Goal: Task Accomplishment & Management: Manage account settings

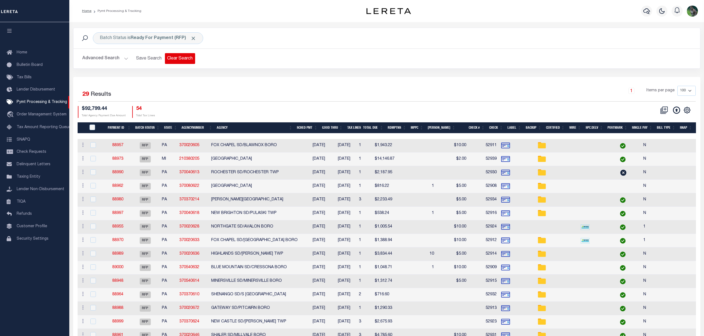
click at [174, 60] on button "Clear Search" at bounding box center [180, 58] width 30 height 11
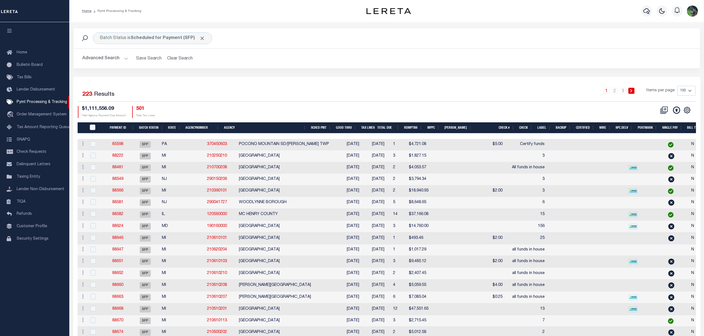
click at [565, 110] on div "CSV Export Selected Print Show Filter Show Search Columns 0: 1: PayeePmtBatchSt…" at bounding box center [541, 112] width 309 height 12
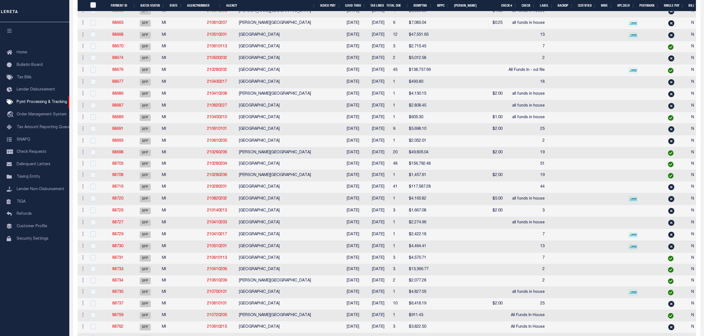
scroll to position [295, 0]
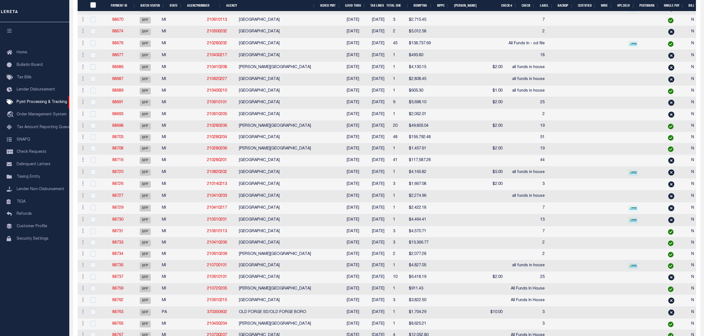
click at [565, 97] on td at bounding box center [574, 91] width 18 height 11
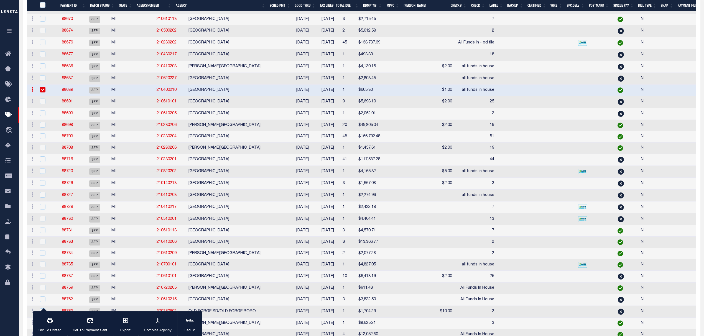
click at [210, 94] on td "ORANGE TOWNSHIP" at bounding box center [238, 90] width 104 height 11
checkbox input "false"
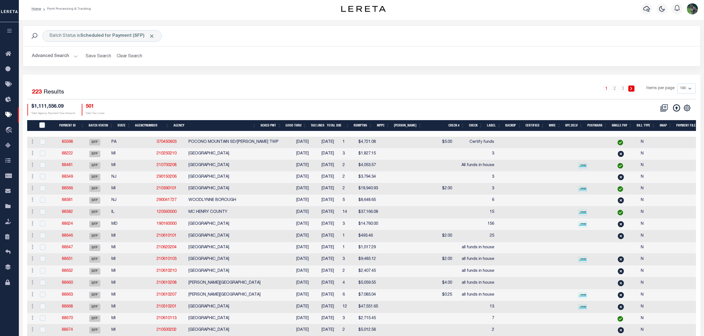
scroll to position [0, 0]
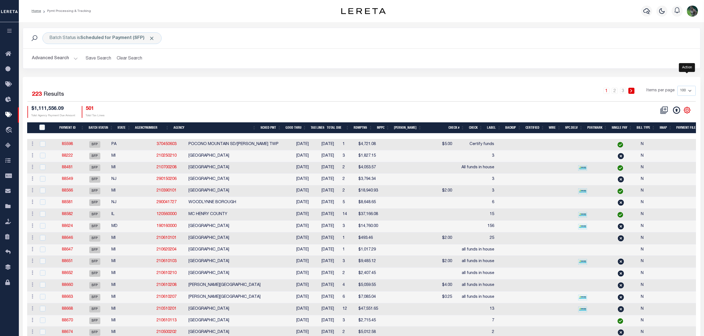
click at [689, 110] on icon "" at bounding box center [686, 110] width 7 height 7
click at [660, 120] on link "CSV" at bounding box center [664, 119] width 54 height 11
click at [72, 130] on th "Payment ID" at bounding box center [70, 127] width 33 height 11
click at [624, 91] on link "3" at bounding box center [623, 91] width 6 height 6
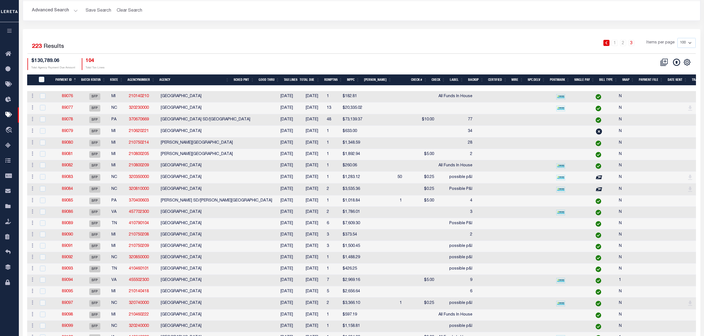
scroll to position [22, 0]
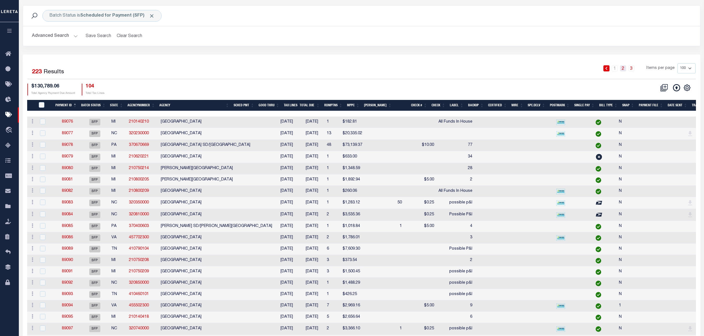
click at [622, 71] on link "2" at bounding box center [623, 68] width 6 height 6
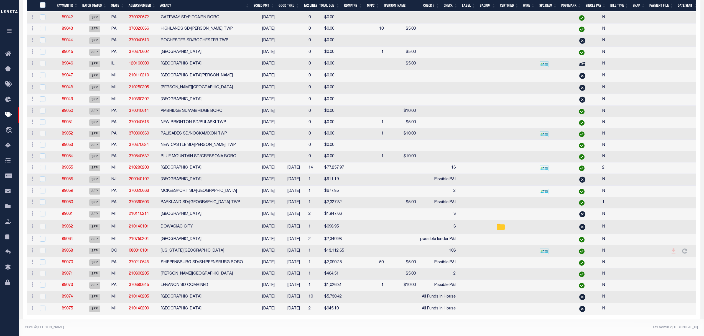
scroll to position [1018, 0]
click at [68, 201] on link "89060" at bounding box center [67, 203] width 11 height 4
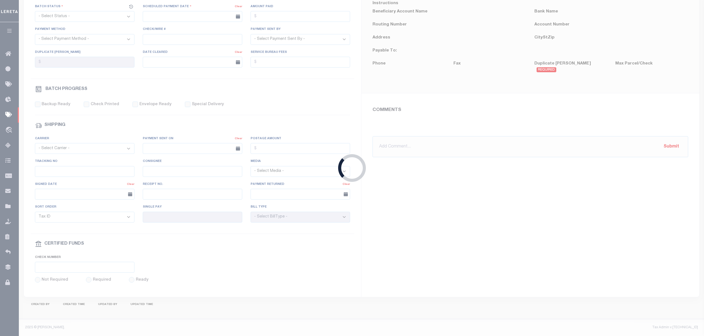
select select "SFP"
type input "[DATE]"
type input "Pissible P&I"
type input "1"
radio input "true"
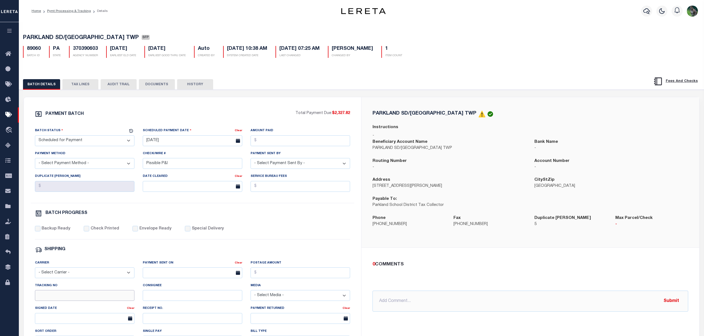
click at [56, 298] on input "Tracking No" at bounding box center [84, 295] width 99 height 11
type input "[PERSON_NAME]"
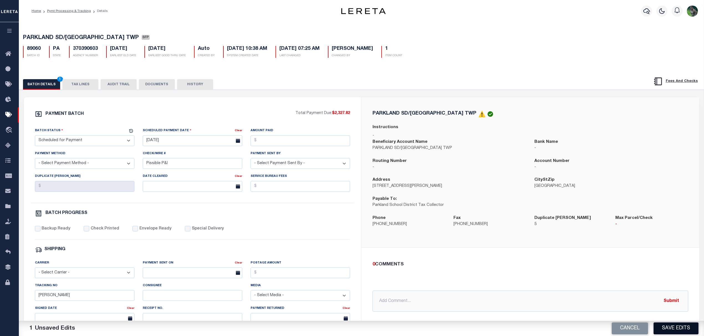
click at [669, 329] on button "Save Edits" at bounding box center [675, 329] width 45 height 12
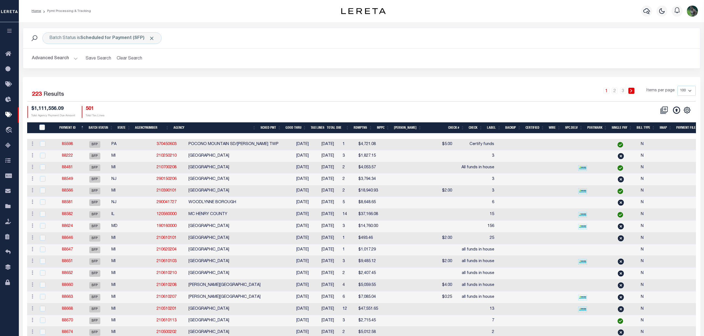
click at [441, 108] on div "CSV Export Selected Print Show Filter Show Search Columns 0: 1: PayeePmtBatchSt…" at bounding box center [528, 112] width 334 height 12
click at [73, 155] on link "88222" at bounding box center [67, 156] width 11 height 4
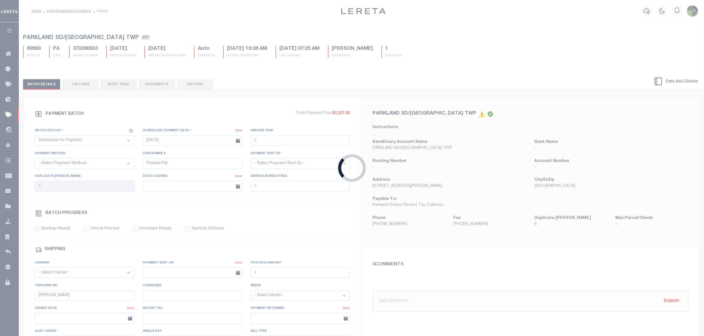
type input "09/04/2025"
type input "3"
type input "Matt"
type input "N"
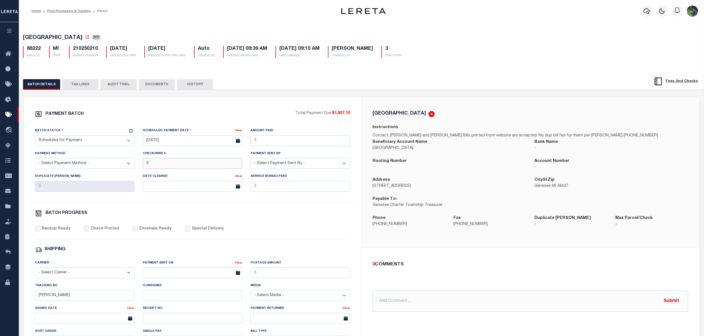
drag, startPoint x: 175, startPoint y: 168, endPoint x: 109, endPoint y: 168, distance: 66.5
click at [109, 168] on div "Batch Status - Select Status - Scheduled for Payment Ready For Payment Payment …" at bounding box center [193, 165] width 324 height 75
type input "All Funds In House"
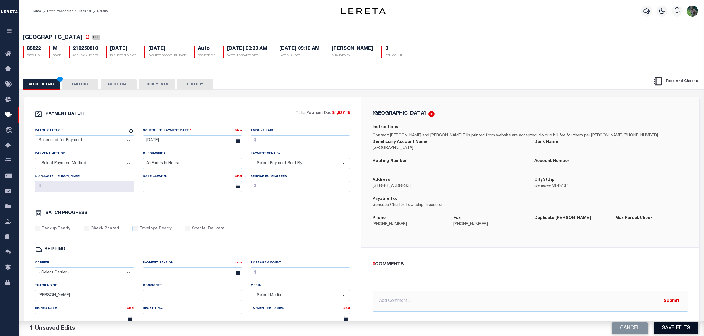
click at [679, 330] on button "Save Edits" at bounding box center [675, 329] width 45 height 12
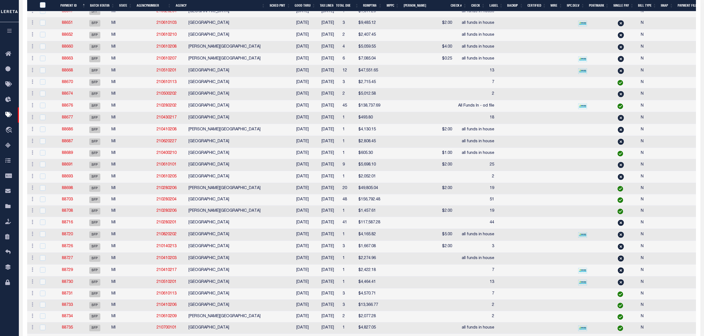
scroll to position [259, 0]
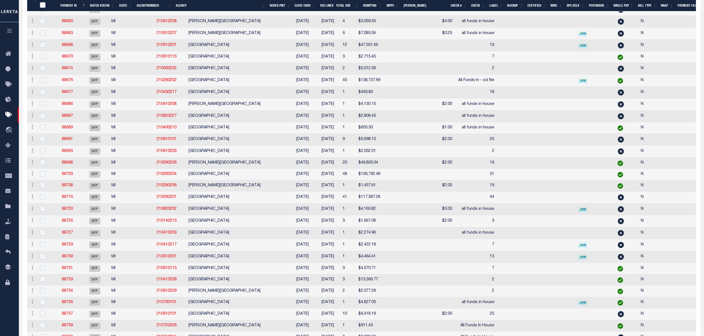
drag, startPoint x: 55, startPoint y: 231, endPoint x: 50, endPoint y: 232, distance: 5.7
drag, startPoint x: 50, startPoint y: 232, endPoint x: 71, endPoint y: 232, distance: 21.1
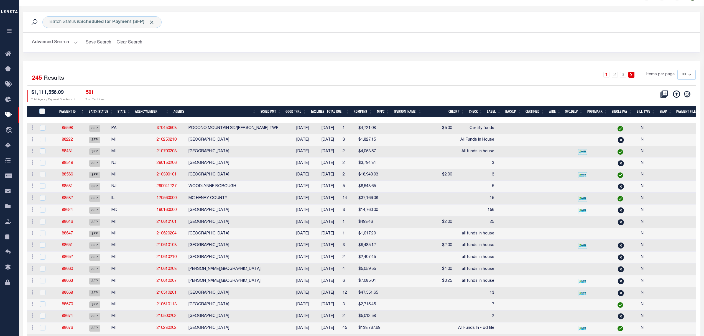
scroll to position [0, 0]
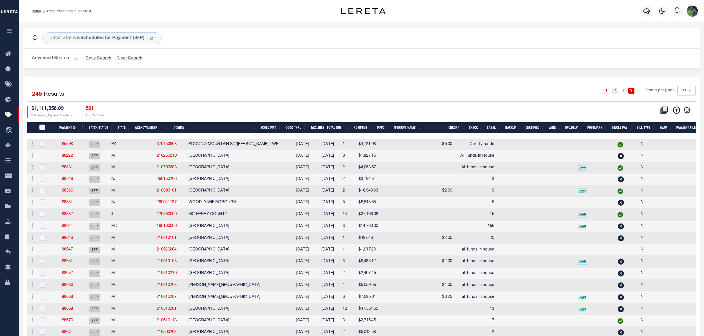
click at [616, 92] on link "2" at bounding box center [615, 91] width 6 height 6
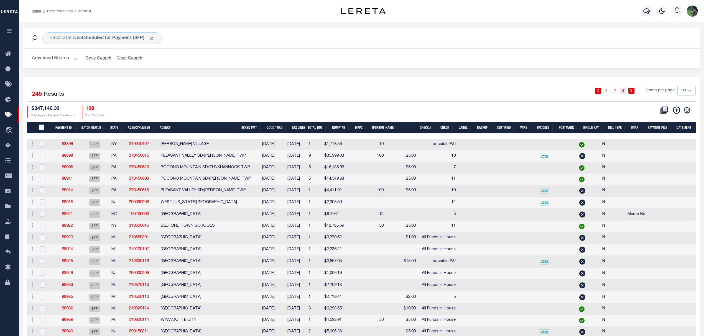
click at [624, 89] on link "3" at bounding box center [623, 91] width 6 height 6
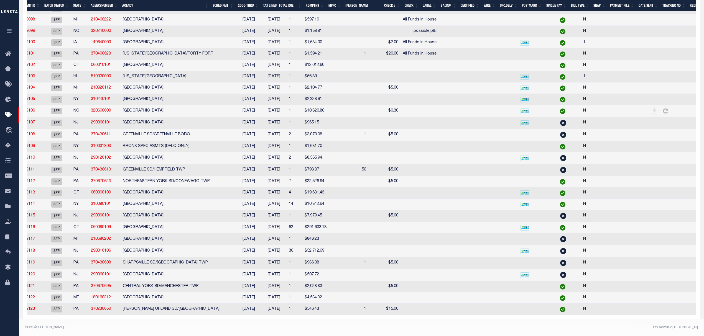
scroll to position [0, 4]
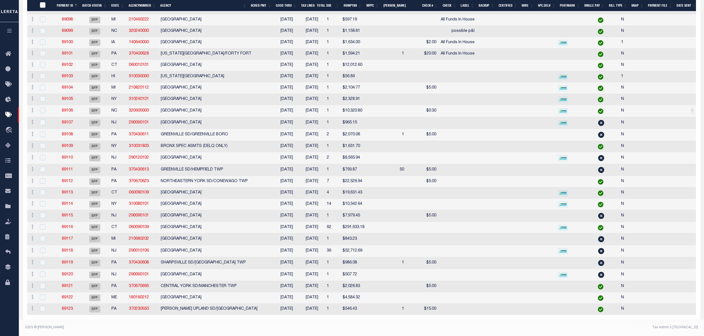
click at [389, 307] on td "1" at bounding box center [397, 309] width 17 height 11
checkbox input "true"
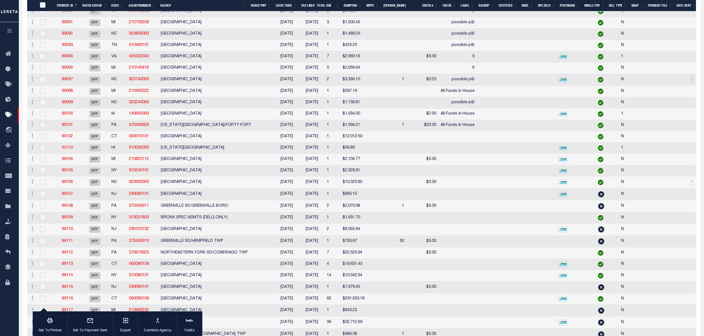
click at [70, 150] on link "89103" at bounding box center [67, 148] width 11 height 4
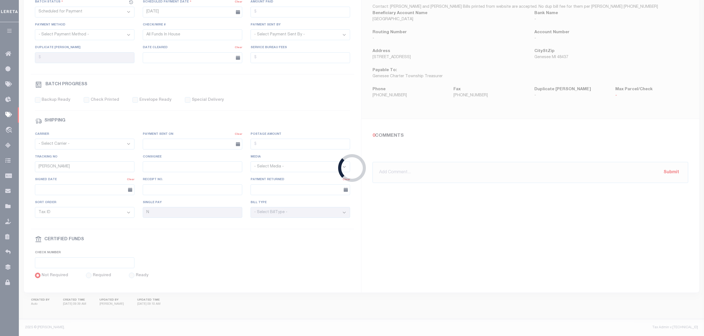
type input "08/11/2025"
type input "1"
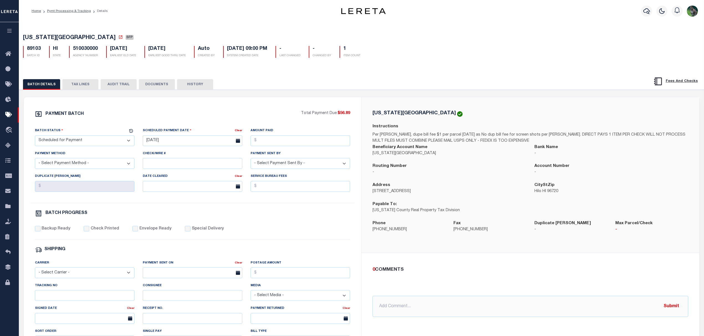
click at [97, 142] on select "- Select Status - Scheduled for Payment Ready For Payment Payment Sent Cleared …" at bounding box center [84, 141] width 99 height 11
click at [96, 144] on select "- Select Status - Scheduled for Payment Ready For Payment Payment Sent Cleared …" at bounding box center [84, 141] width 99 height 11
click at [70, 301] on input "Tracking No" at bounding box center [84, 295] width 99 height 11
type input "[PERSON_NAME]"
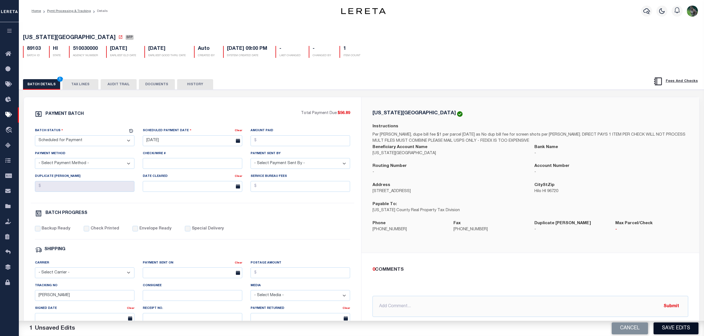
click at [677, 331] on button "Save Edits" at bounding box center [675, 329] width 45 height 12
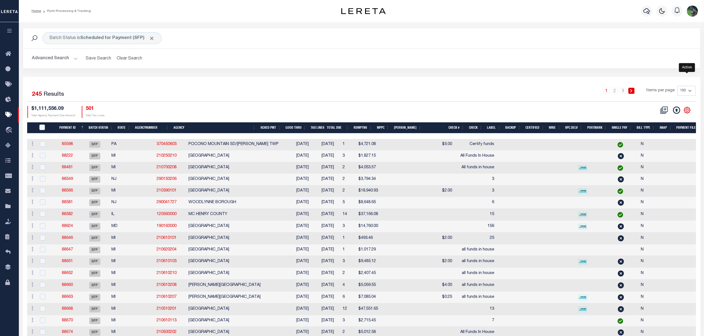
click at [689, 111] on icon "" at bounding box center [687, 110] width 6 height 6
click at [652, 120] on link "CSV" at bounding box center [664, 119] width 54 height 11
drag, startPoint x: 6, startPoint y: 98, endPoint x: 82, endPoint y: 81, distance: 78.5
click at [420, 74] on div "Batch Status is Scheduled for Payment (SFP) Search Advanced Search Save Search …" at bounding box center [362, 52] width 686 height 49
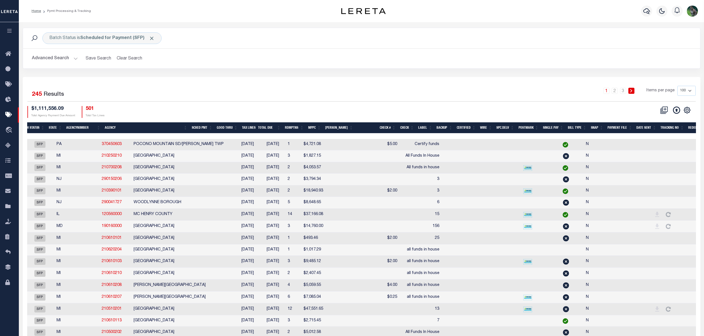
scroll to position [0, 69]
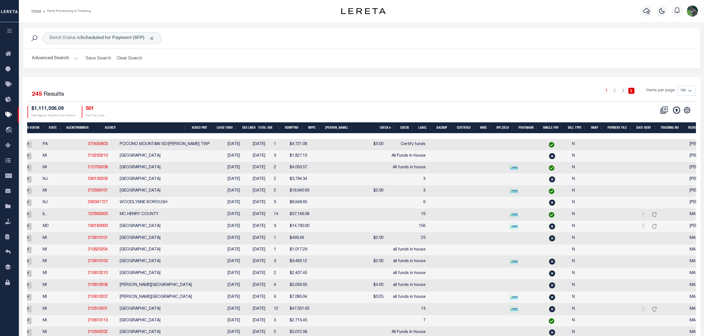
click at [596, 129] on th "SNAP" at bounding box center [597, 127] width 17 height 11
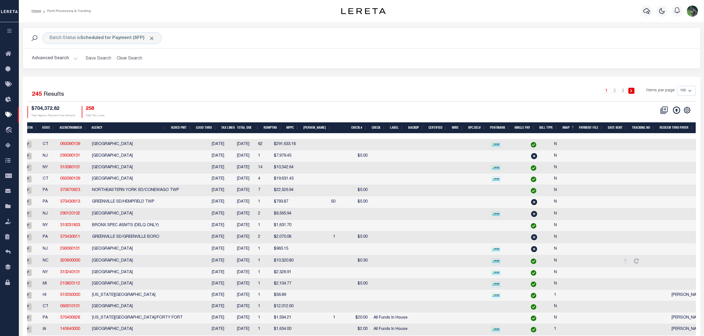
scroll to position [0, 68]
click at [571, 128] on th "SNAP" at bounding box center [568, 127] width 17 height 11
click at [571, 130] on th "SNAP" at bounding box center [568, 127] width 17 height 11
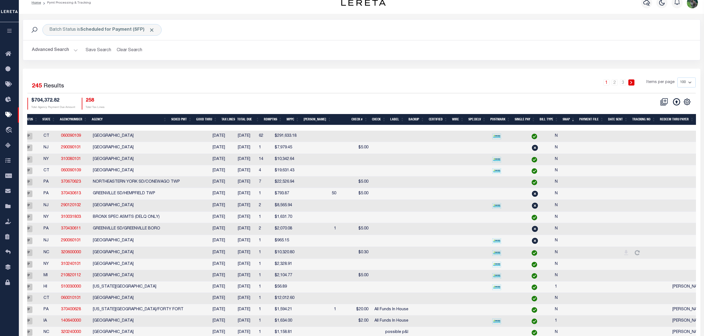
scroll to position [0, 0]
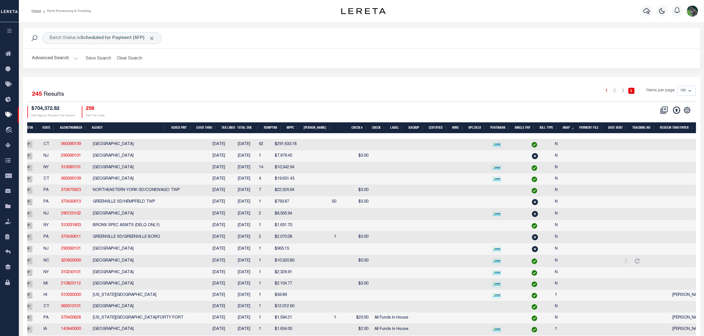
click at [567, 128] on th "SNAP" at bounding box center [568, 127] width 17 height 11
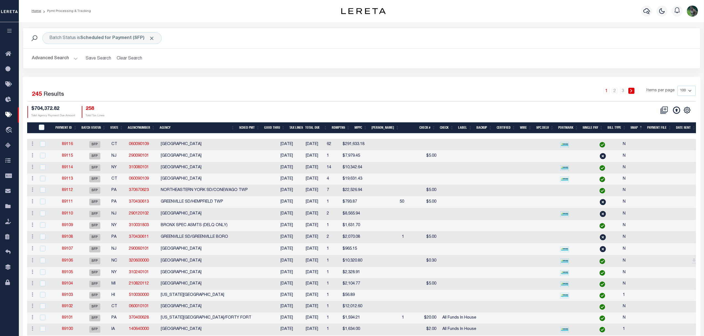
click at [438, 145] on td at bounding box center [458, 144] width 40 height 11
checkbox input "true"
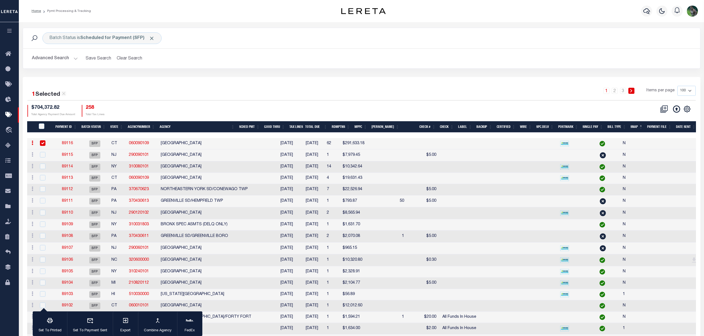
click at [65, 124] on th "Payment ID" at bounding box center [66, 126] width 26 height 11
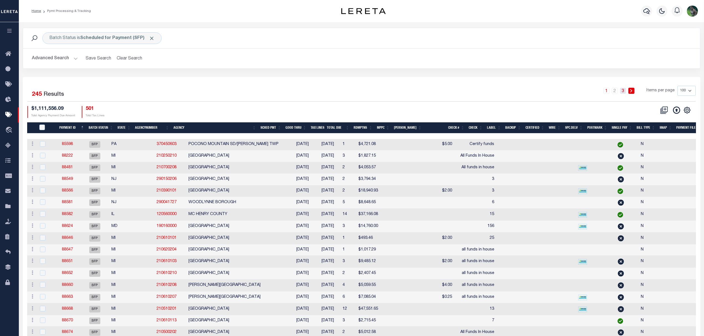
click at [624, 93] on link "3" at bounding box center [623, 91] width 6 height 6
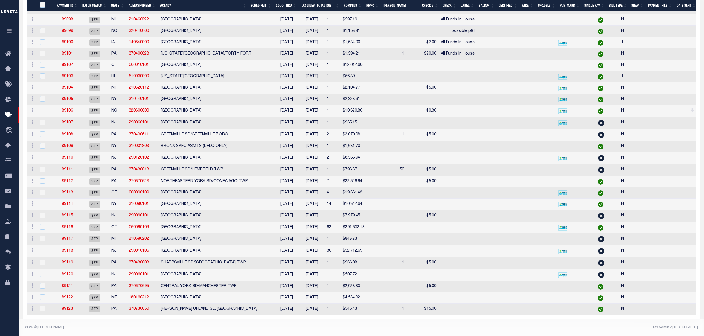
scroll to position [352, 0]
click at [65, 307] on link "89123" at bounding box center [67, 309] width 11 height 4
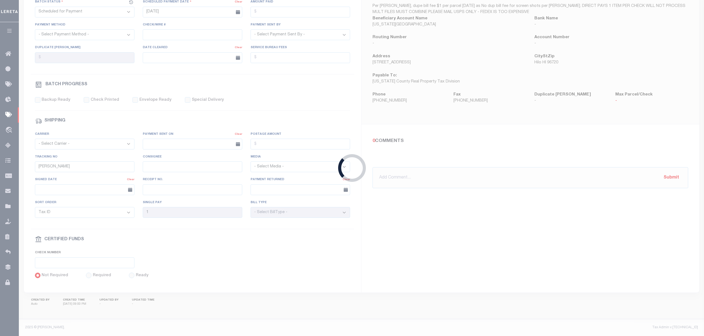
type input "08/26/2025"
type input "N"
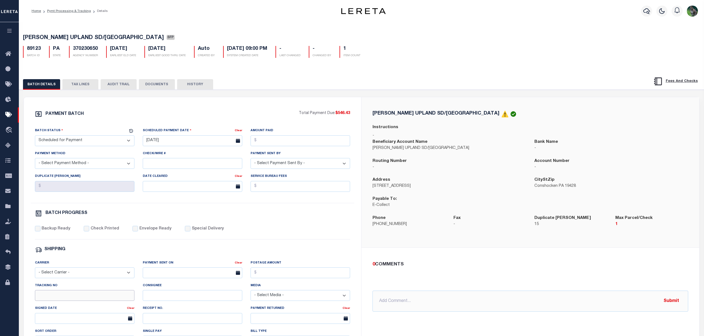
click at [71, 298] on input "Tracking No" at bounding box center [84, 295] width 99 height 11
type input "Audria"
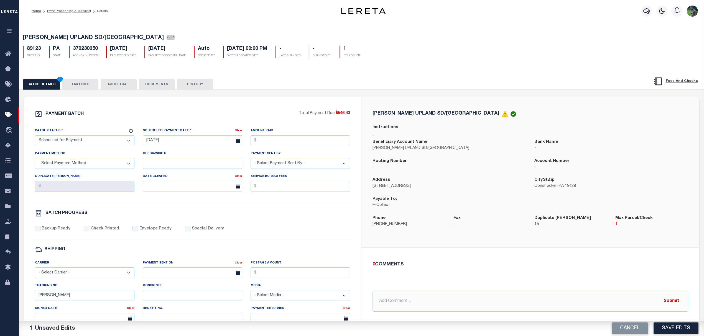
drag, startPoint x: 674, startPoint y: 327, endPoint x: 499, endPoint y: 279, distance: 182.1
click at [499, 279] on div "0 COMMENTS @Aakash Patel @Abdul Muzain @Adams, Pamela S @Adhikary Rinki @Agusti…" at bounding box center [530, 286] width 325 height 51
click at [680, 329] on button "Save Edits" at bounding box center [675, 329] width 45 height 12
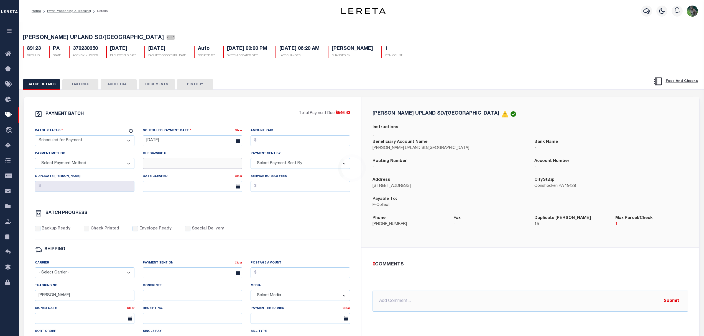
click at [195, 165] on input "Check/Wire #" at bounding box center [192, 163] width 99 height 11
click at [304, 203] on div "Batch Status - Select Status - Scheduled for Payment Ready For Payment Payment …" at bounding box center [193, 165] width 324 height 75
click at [266, 110] on div "PAYMENT BATCH Total Payment Due: $546.43 Batch Status" at bounding box center [193, 259] width 338 height 324
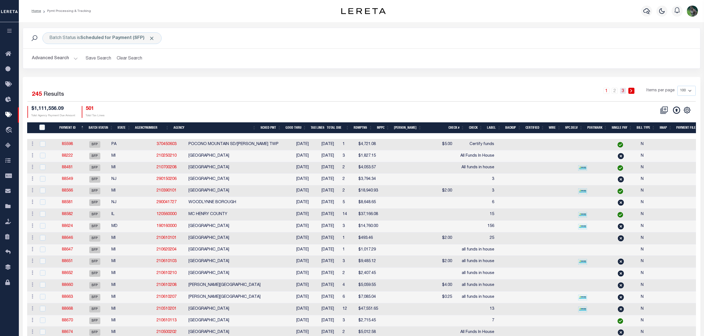
click at [626, 93] on link "3" at bounding box center [623, 91] width 6 height 6
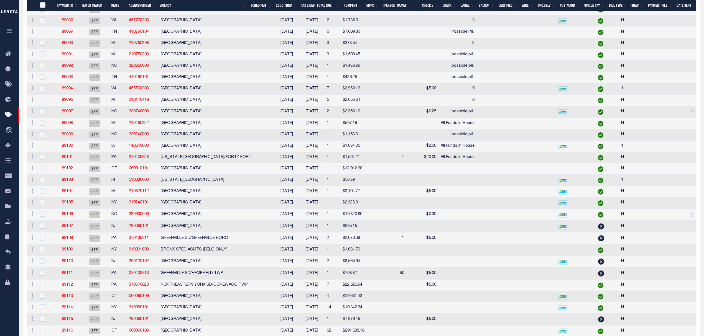
scroll to position [352, 0]
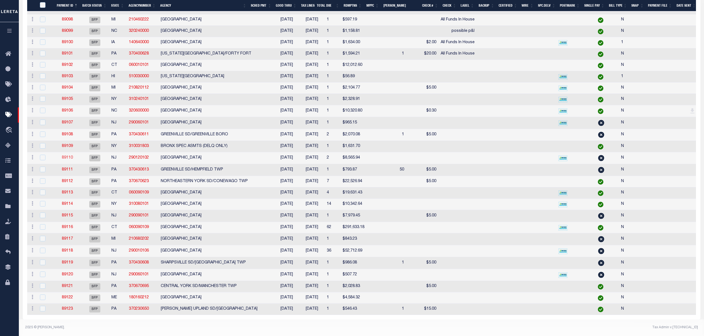
click at [69, 156] on link "89110" at bounding box center [67, 158] width 11 height 4
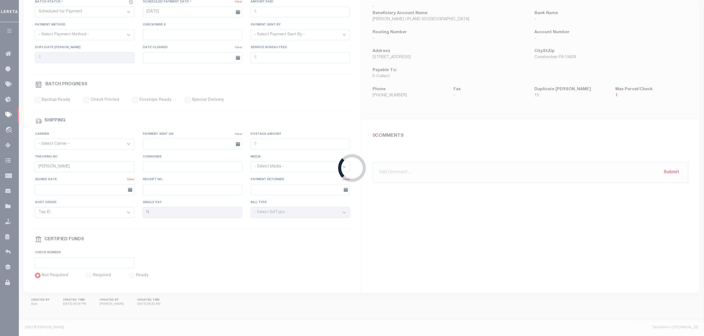
type input "08/14/2025"
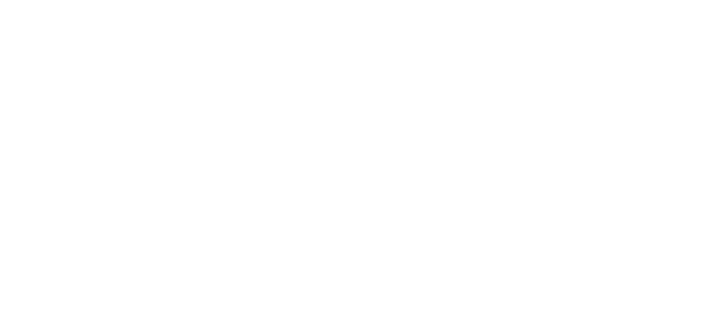
select select "SFP"
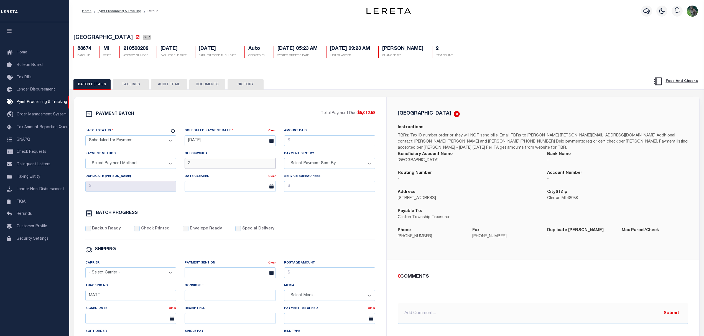
drag, startPoint x: 222, startPoint y: 166, endPoint x: 168, endPoint y: 165, distance: 53.8
click at [169, 166] on div "Batch Status - Select Status - Scheduled for Payment Ready For Payment Payment …" at bounding box center [230, 165] width 298 height 75
paste input "All Funds In House"
type input "All Funds In House"
click at [655, 293] on div "0 COMMENTS @[PERSON_NAME] @[PERSON_NAME] @[PERSON_NAME] @[PERSON_NAME] @[PERSON…" at bounding box center [542, 299] width 299 height 51
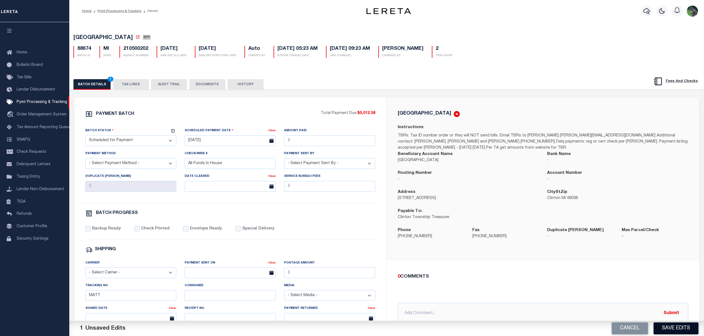
click at [678, 330] on button "Save Edits" at bounding box center [675, 329] width 45 height 12
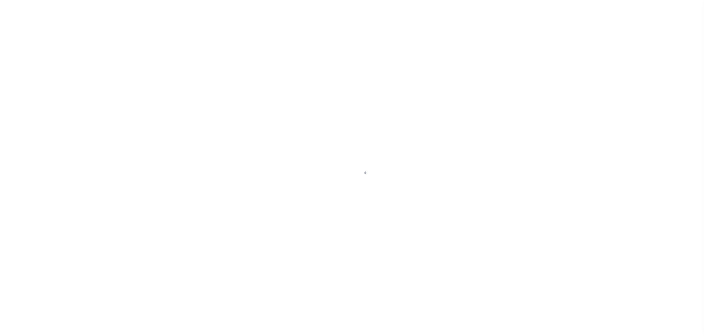
select select "SFP"
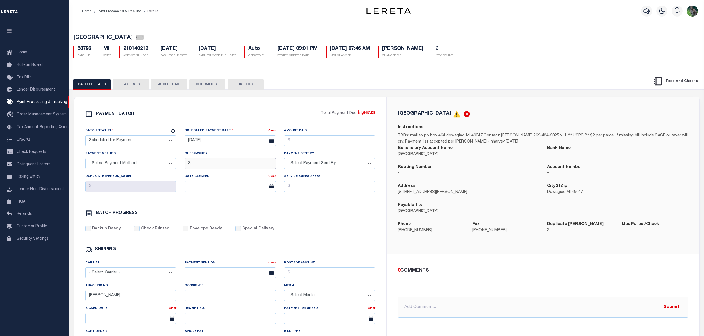
drag, startPoint x: 205, startPoint y: 170, endPoint x: 179, endPoint y: 171, distance: 26.1
click at [170, 170] on div "Batch Status - Select Status - Scheduled for Payment Ready For Payment Payment …" at bounding box center [230, 165] width 298 height 75
paste input "All Funds In House"
type input "All Funds In House"
drag, startPoint x: 656, startPoint y: 280, endPoint x: 660, endPoint y: 283, distance: 5.1
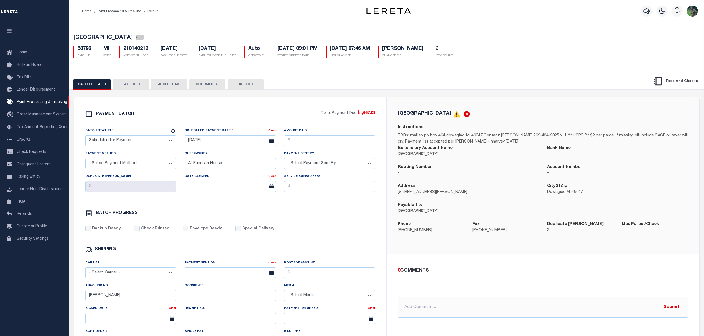
click at [656, 280] on div "0 COMMENTS @Aakash Patel @Abdul Muzain @Adams, Pamela S @Adhikary Rinki @Agusti…" at bounding box center [542, 292] width 299 height 51
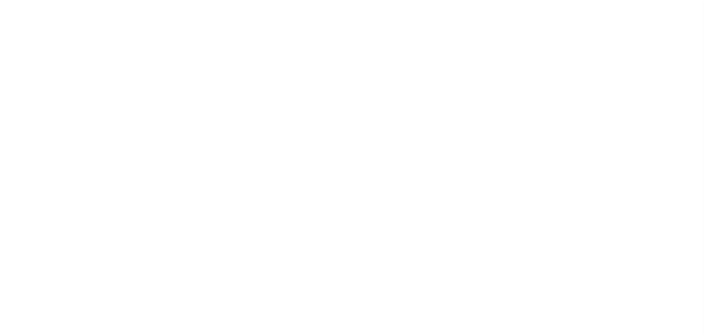
select select "SFP"
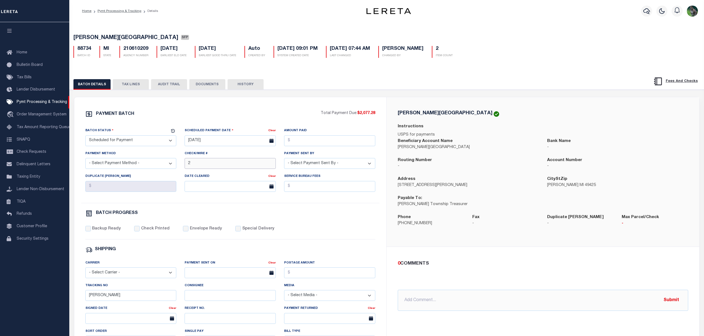
drag, startPoint x: 165, startPoint y: 163, endPoint x: 159, endPoint y: 164, distance: 6.7
click at [158, 164] on div "Batch Status - Select Status - Scheduled for Payment Ready For Payment Payment …" at bounding box center [230, 165] width 298 height 75
paste input "All Funds In House"
type input "All Funds In House"
click at [243, 162] on input "All Funds In House" at bounding box center [230, 163] width 91 height 11
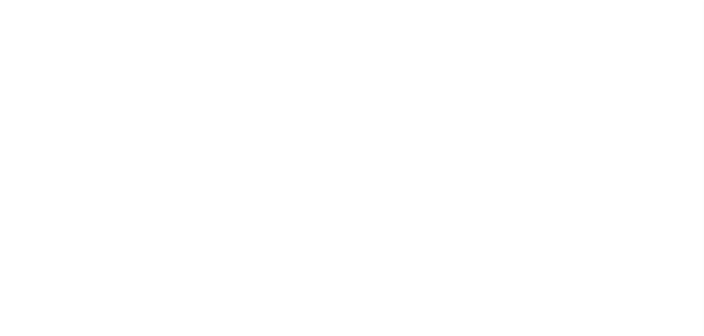
select select "SFP"
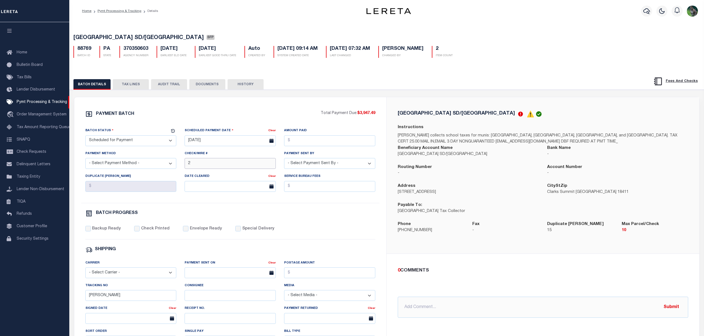
drag, startPoint x: 198, startPoint y: 166, endPoint x: 173, endPoint y: 162, distance: 24.4
click at [161, 167] on div "Batch Status - Select Status - Scheduled for Payment Ready For Payment Payment …" at bounding box center [230, 165] width 298 height 75
paste input "All Funds In House"
type input "All Funds In House"
click at [238, 150] on div "Scheduled Payment Date Clear [DATE]" at bounding box center [229, 139] width 99 height 23
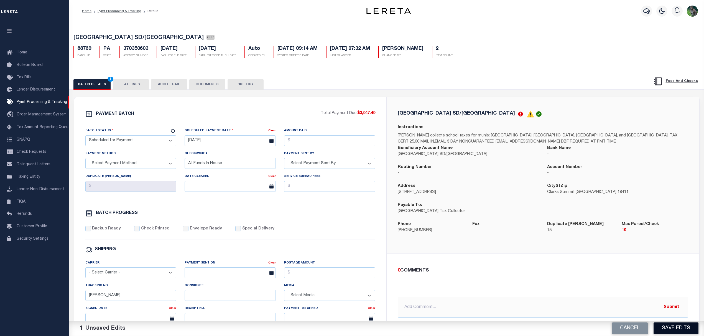
click at [681, 325] on button "Save Edits" at bounding box center [675, 329] width 45 height 12
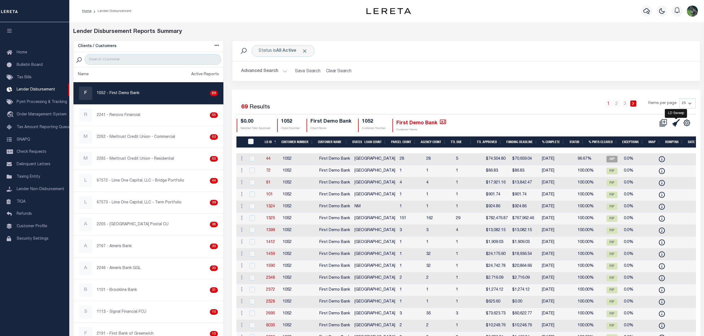
click at [679, 126] on icon at bounding box center [676, 123] width 8 height 8
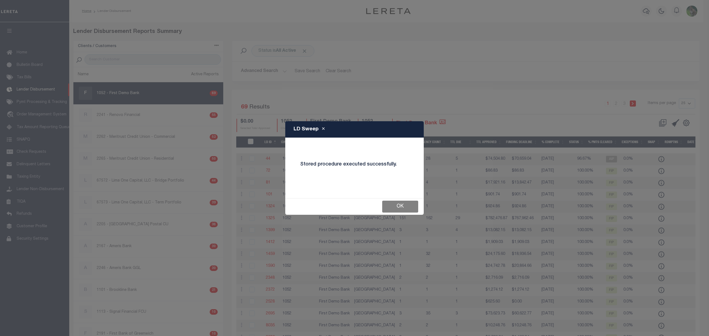
click at [407, 203] on button "OK" at bounding box center [400, 207] width 36 height 12
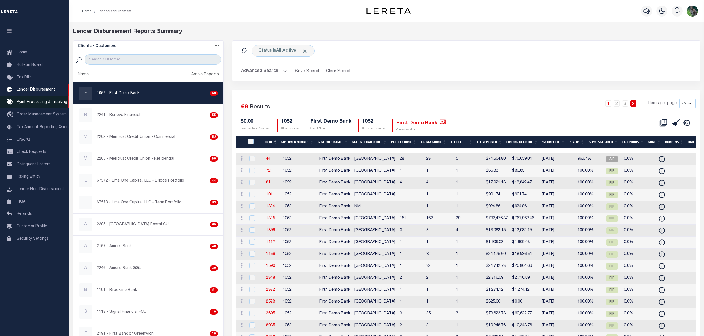
click at [43, 106] on link "Pymt Processing & Tracking" at bounding box center [34, 102] width 69 height 12
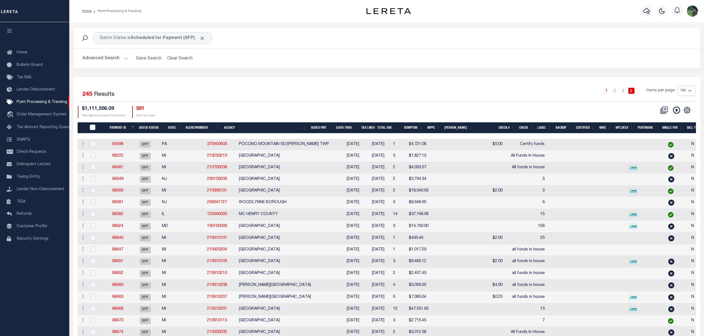
click at [96, 59] on button "Advanced Search" at bounding box center [105, 58] width 46 height 11
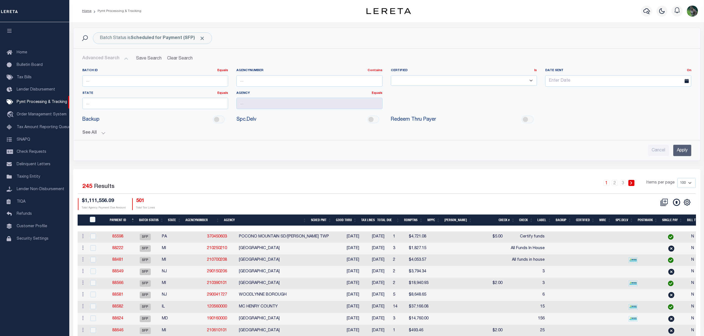
click at [98, 137] on div "Batch ID Equals Equals Is Not Equal To Is Greater Than Is Less Than AgencyNumbe…" at bounding box center [387, 110] width 618 height 92
click at [101, 131] on button "See All" at bounding box center [386, 133] width 609 height 5
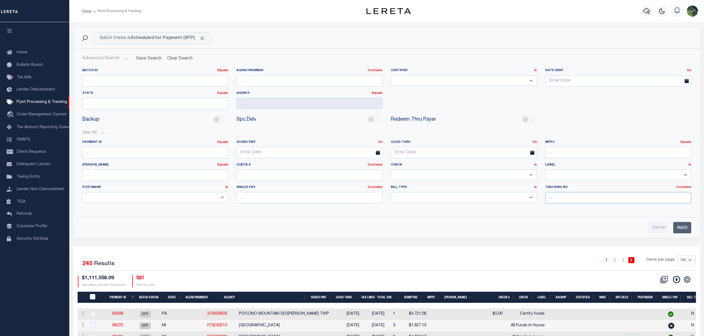
click at [560, 199] on input "text" at bounding box center [618, 197] width 146 height 11
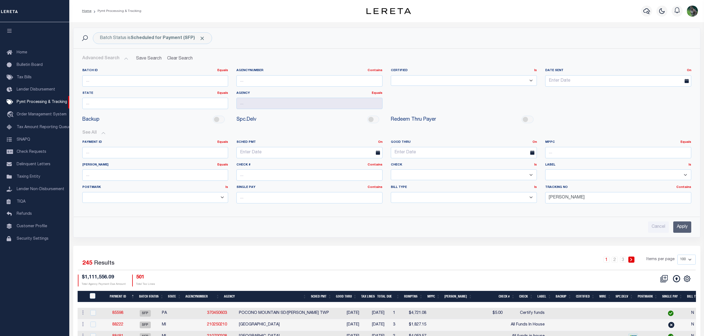
click at [683, 231] on input "Apply" at bounding box center [682, 227] width 18 height 11
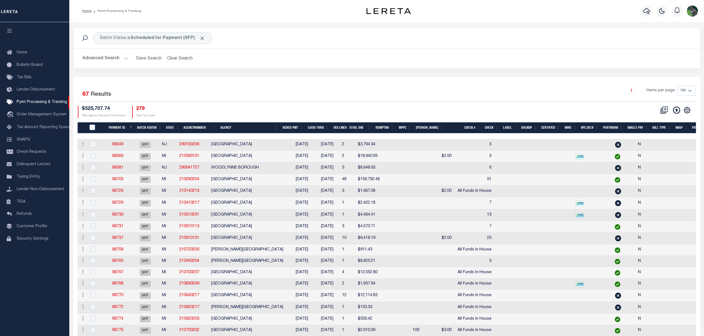
click at [113, 65] on div "Advanced Search Save Search Clear Search PayeeSearchTable_dynamictable_____Defa…" at bounding box center [386, 59] width 627 height 20
click at [113, 58] on button "Advanced Search" at bounding box center [105, 58] width 46 height 11
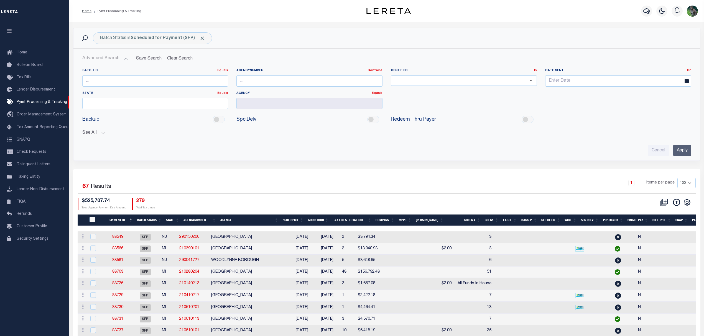
click at [95, 134] on button "See All" at bounding box center [386, 133] width 609 height 5
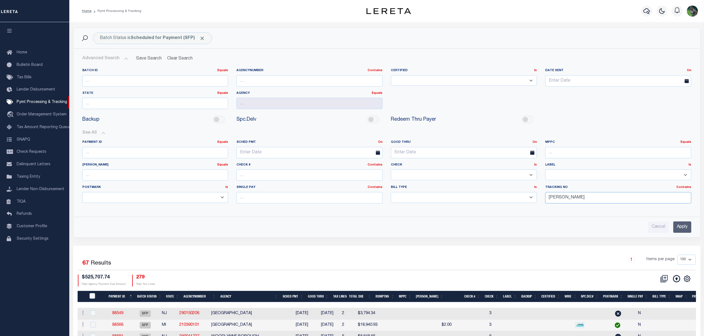
click at [508, 205] on div "Payment ID Equals Equals Is Not Equal To Is Greater Than Is Less Than SCHED PMT…" at bounding box center [386, 174] width 617 height 68
click at [688, 232] on input "Apply" at bounding box center [682, 227] width 18 height 11
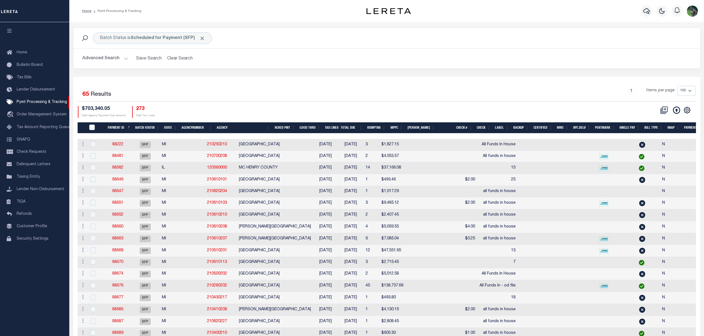
click at [102, 62] on button "Advanced Search" at bounding box center [105, 58] width 46 height 11
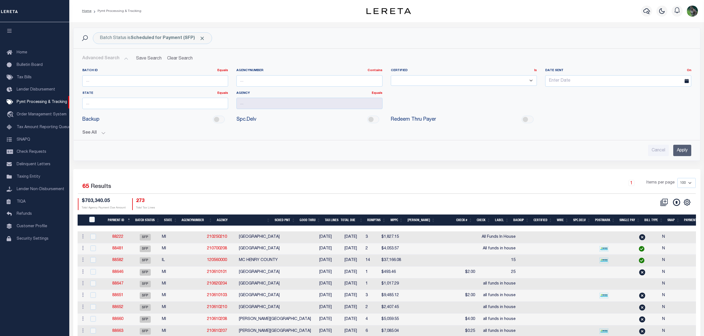
click at [92, 131] on button "See All" at bounding box center [386, 133] width 609 height 5
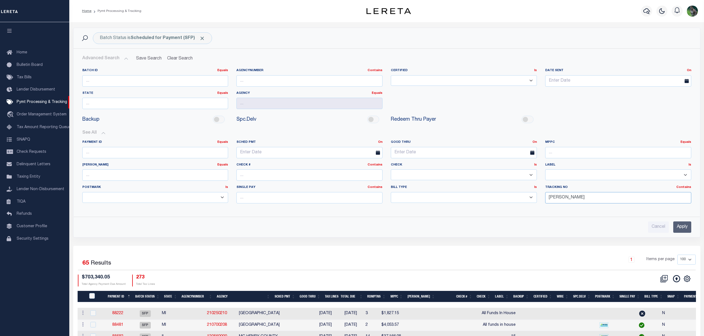
drag, startPoint x: 573, startPoint y: 198, endPoint x: 494, endPoint y: 206, distance: 78.5
click at [494, 206] on div "Payment ID Equals Equals Is Not Equal To Is Greater Than Is Less Than SCHED PMT…" at bounding box center [386, 174] width 617 height 68
click at [694, 229] on div "Cancel Apply" at bounding box center [387, 225] width 618 height 16
click at [677, 229] on input "Apply" at bounding box center [682, 227] width 18 height 11
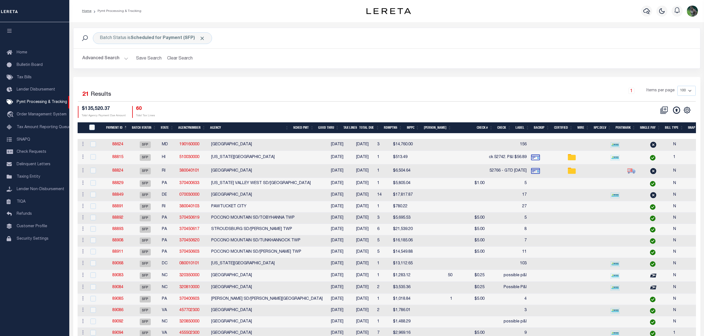
click at [105, 58] on button "Advanced Search" at bounding box center [105, 58] width 46 height 11
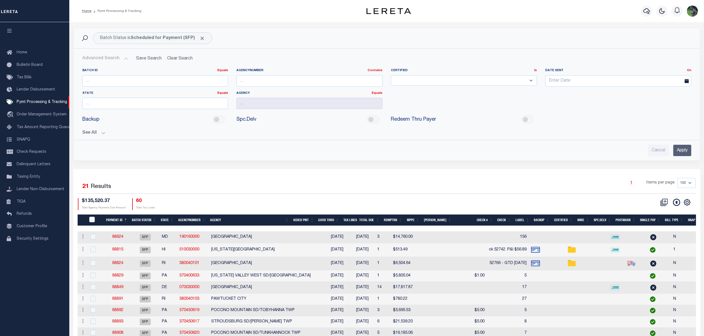
click at [92, 134] on button "See All" at bounding box center [386, 133] width 609 height 5
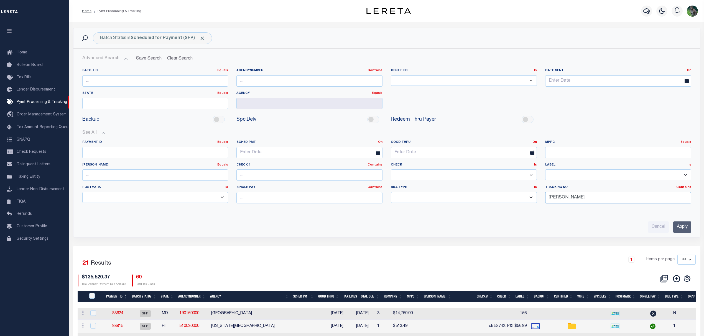
drag, startPoint x: 569, startPoint y: 200, endPoint x: 491, endPoint y: 201, distance: 77.6
click at [492, 202] on div "Payment ID Equals Equals Is Not Equal To Is Greater Than Is Less Than SCHED PMT…" at bounding box center [386, 174] width 617 height 68
type input "Audria"
click at [681, 226] on input "Apply" at bounding box center [682, 227] width 18 height 11
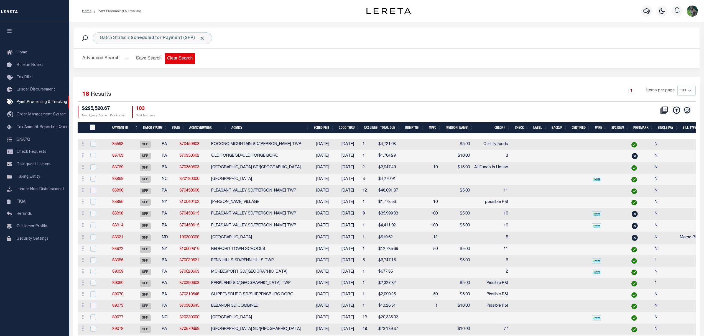
click at [180, 57] on button "Clear Search" at bounding box center [180, 58] width 30 height 11
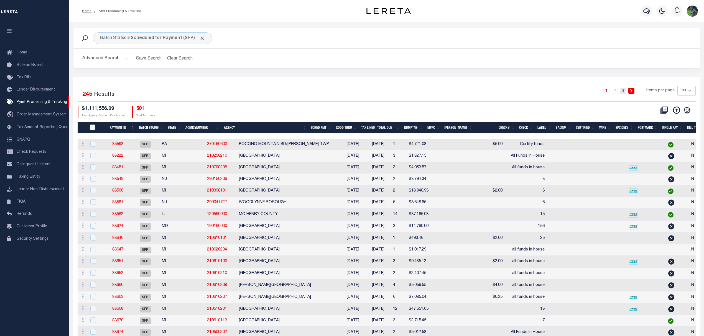
click at [620, 92] on link "3" at bounding box center [623, 91] width 6 height 6
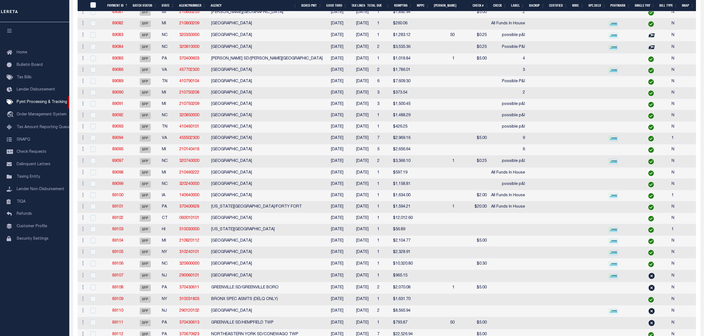
scroll to position [352, 0]
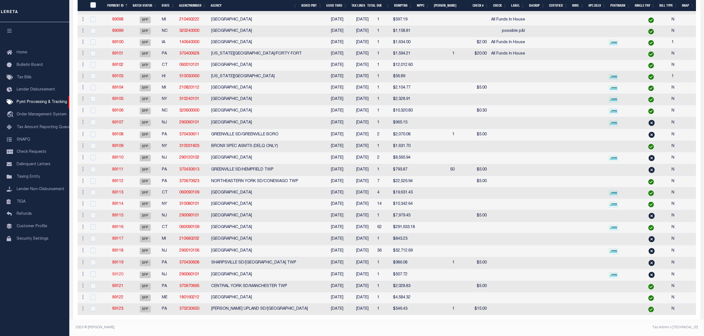
click at [120, 273] on link "89120" at bounding box center [117, 275] width 11 height 4
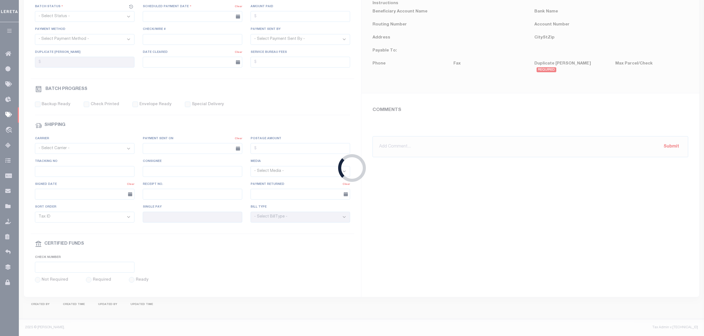
select select "SFP"
type input "09/03/2025"
type input "N"
radio input "true"
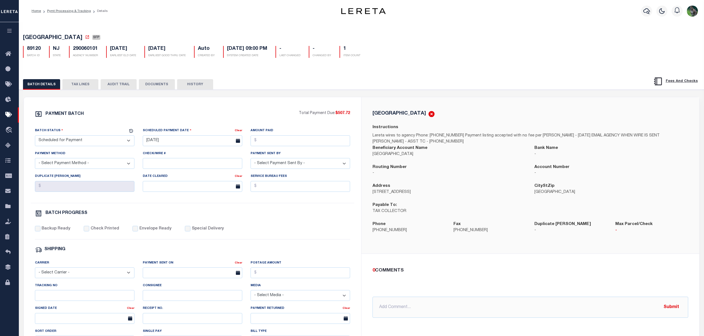
click at [86, 88] on button "TAX LINES" at bounding box center [80, 84] width 36 height 11
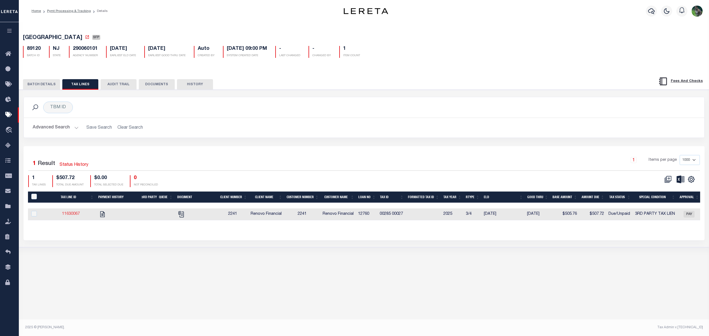
click at [76, 214] on link "11630067" at bounding box center [71, 214] width 18 height 4
checkbox input "true"
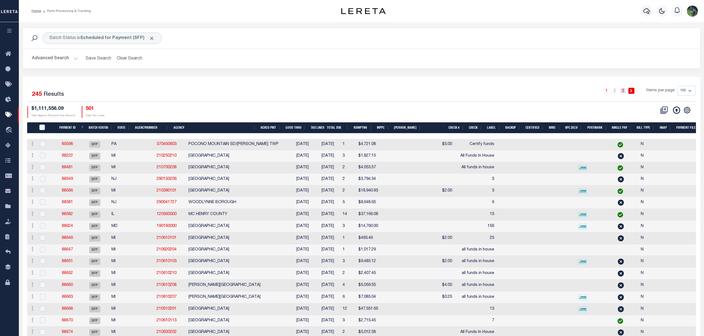
click at [622, 92] on link "3" at bounding box center [623, 91] width 6 height 6
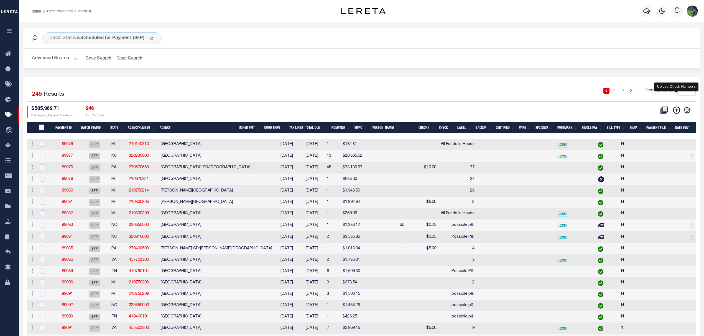
click at [673, 112] on icon at bounding box center [676, 110] width 7 height 7
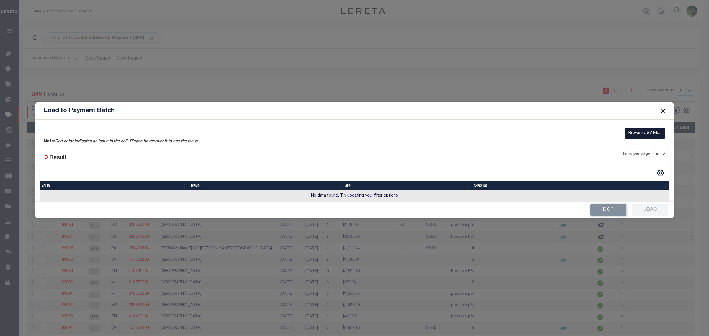
click at [650, 134] on label "Browse CSV File..." at bounding box center [645, 133] width 40 height 11
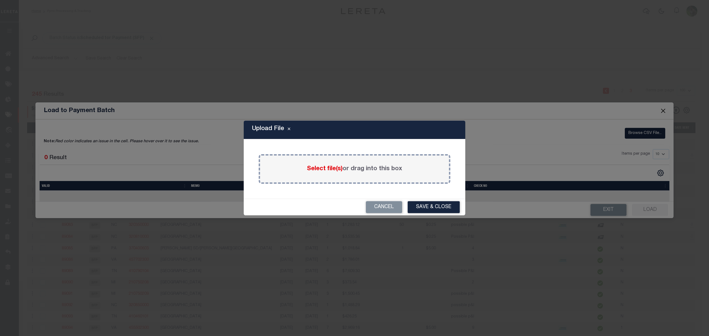
click at [330, 169] on span "Select file(s)" at bounding box center [325, 169] width 36 height 6
click at [0, 0] on input "Select file(s) or drag into this box" at bounding box center [0, 0] width 0 height 0
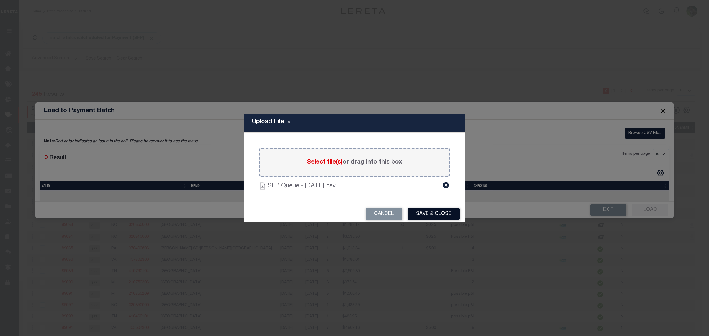
click at [437, 217] on button "Save & Close" at bounding box center [434, 214] width 52 height 12
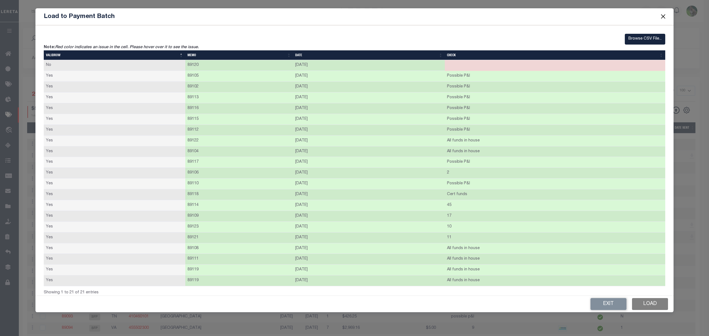
click at [650, 303] on button "Load" at bounding box center [650, 304] width 36 height 12
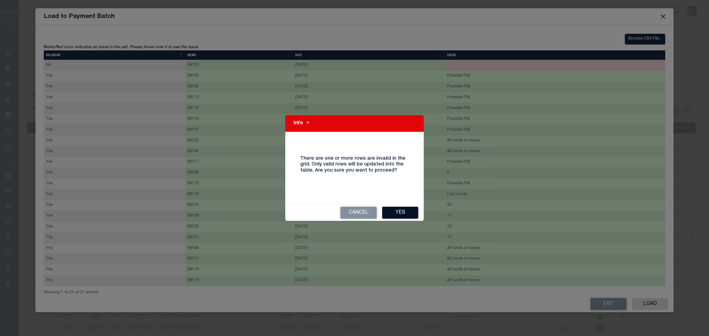
click at [398, 211] on button "Yes" at bounding box center [400, 213] width 36 height 12
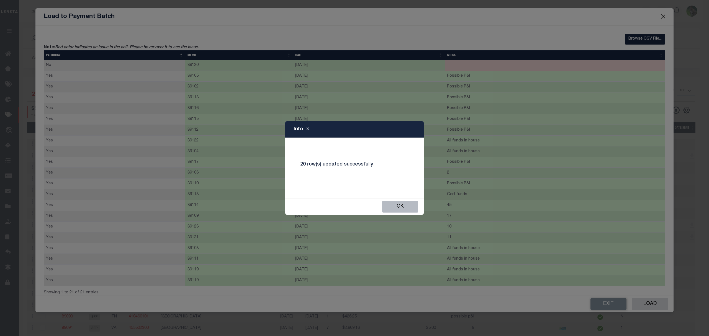
click at [398, 211] on button "Ok" at bounding box center [400, 207] width 36 height 12
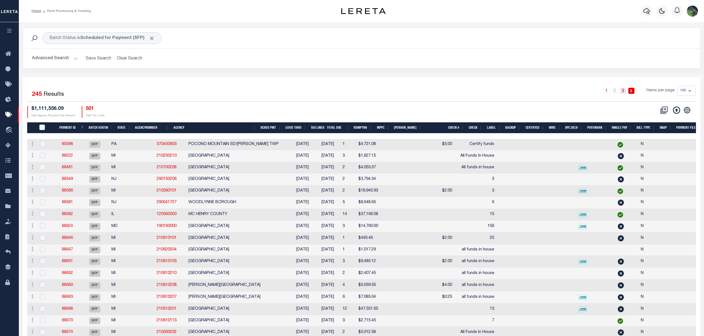
click at [623, 94] on link "3" at bounding box center [623, 91] width 6 height 6
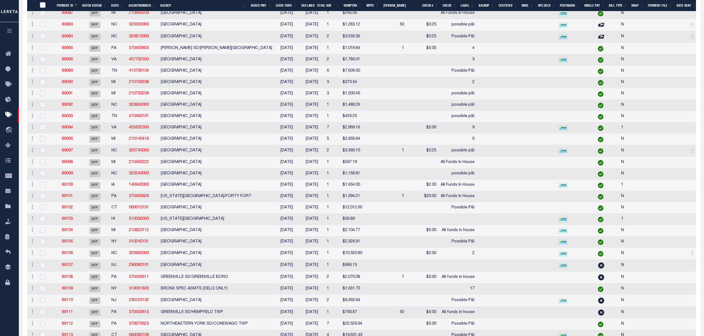
scroll to position [352, 0]
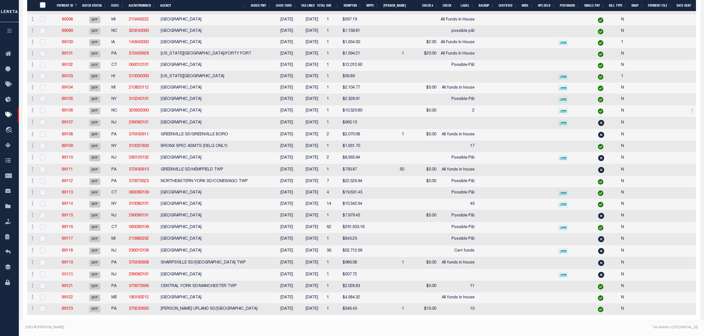
click at [69, 273] on link "89120" at bounding box center [67, 275] width 11 height 4
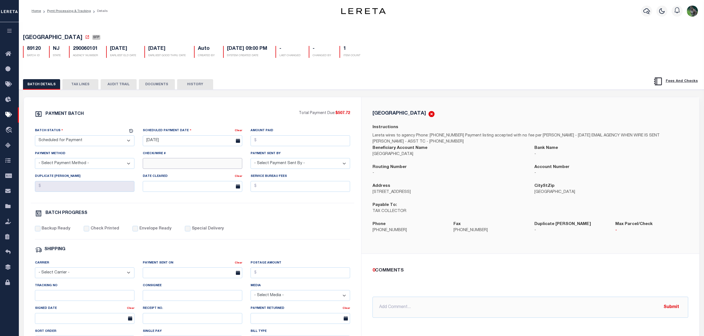
click at [189, 163] on input "Check/Wire #" at bounding box center [192, 163] width 99 height 11
type input "CERT FUNDS"
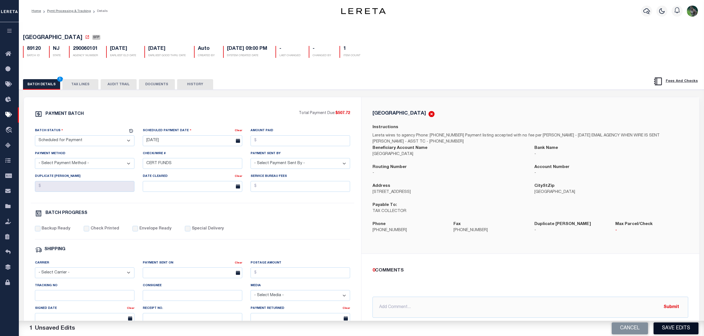
click at [676, 325] on button "Save Edits" at bounding box center [675, 329] width 45 height 12
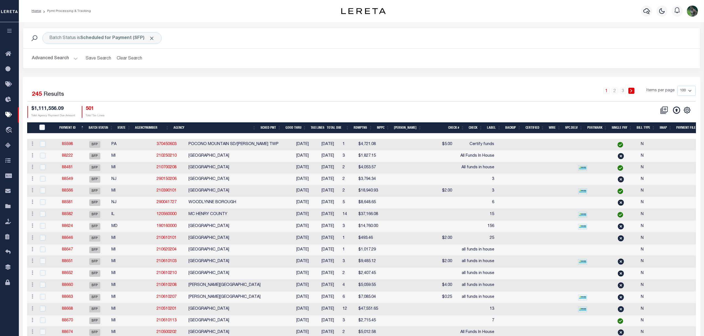
click at [456, 58] on h2 "Advanced Search Save Search Clear Search" at bounding box center [361, 58] width 668 height 11
click at [126, 59] on button "Clear Search" at bounding box center [129, 58] width 30 height 11
click at [47, 58] on button "Advanced Search" at bounding box center [55, 58] width 46 height 11
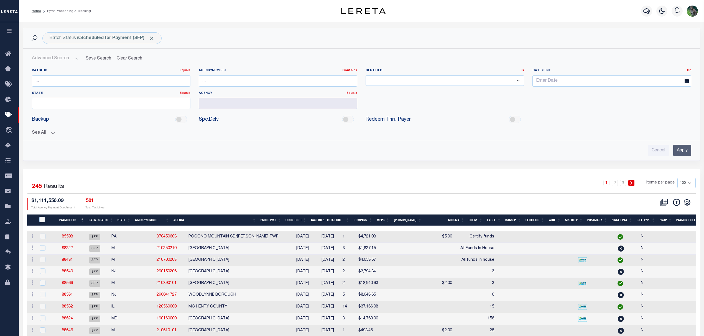
click at [47, 137] on div "Batch ID Equals Equals Is Not Equal To Is Greater Than Is Less Than AgencyNumbe…" at bounding box center [361, 110] width 668 height 92
click at [50, 134] on button "See All" at bounding box center [361, 133] width 659 height 5
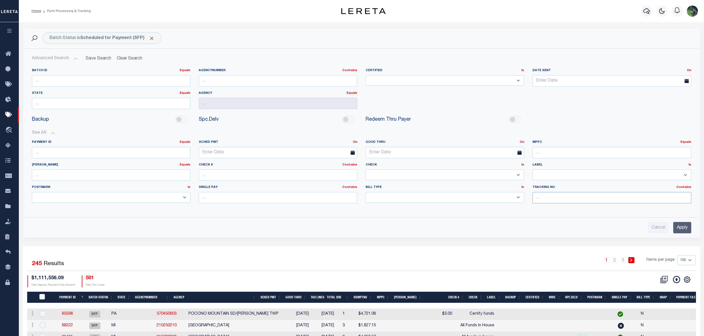
click at [561, 196] on input "text" at bounding box center [611, 197] width 159 height 11
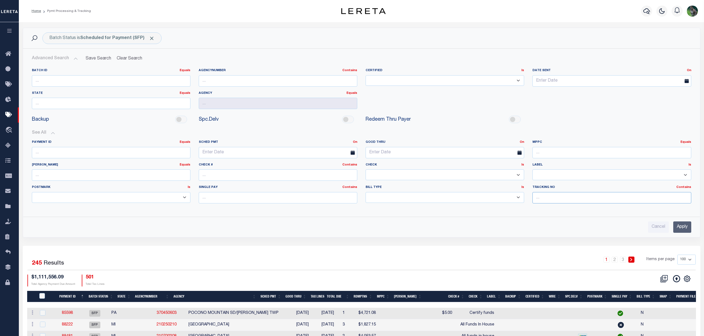
type input "Matt"
click at [690, 231] on input "Apply" at bounding box center [682, 227] width 18 height 11
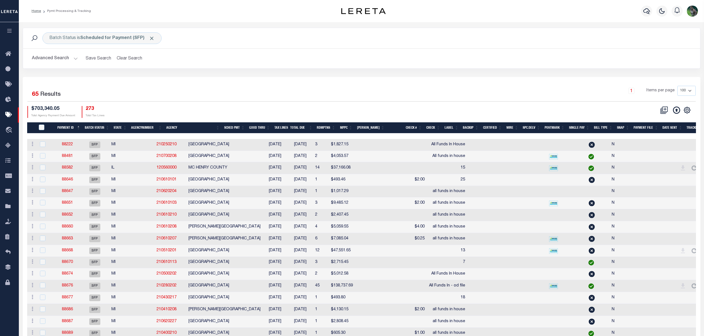
click at [48, 58] on button "Advanced Search" at bounding box center [55, 58] width 46 height 11
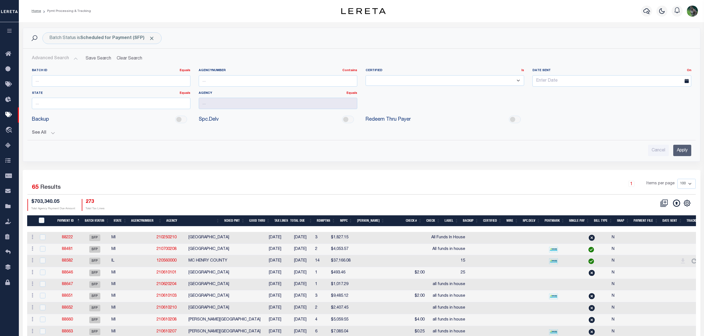
click at [221, 112] on div "Agency Equals Equals" at bounding box center [278, 102] width 167 height 23
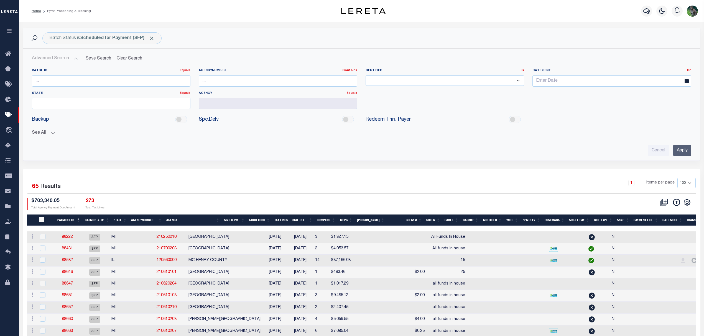
click at [43, 132] on button "See All" at bounding box center [361, 133] width 659 height 5
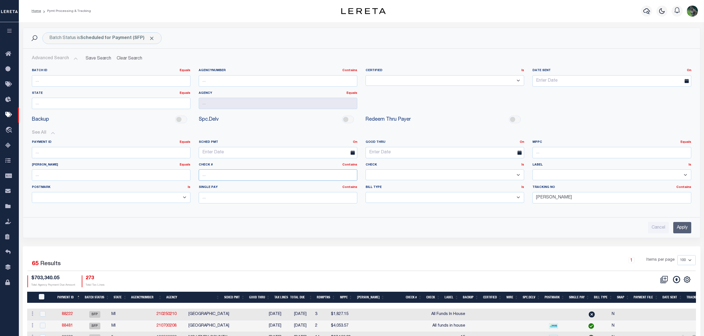
click at [241, 173] on input "text" at bounding box center [278, 175] width 159 height 11
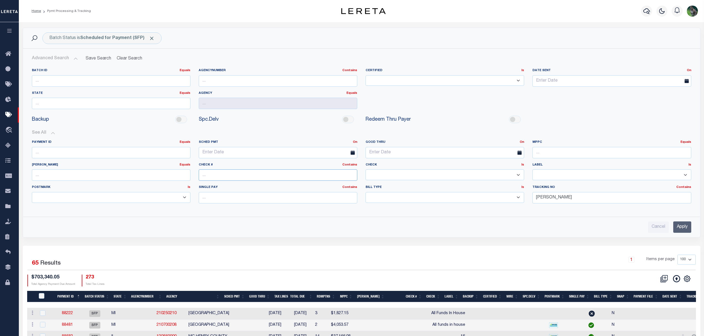
type input "All Funds"
click at [677, 225] on input "Apply" at bounding box center [682, 227] width 18 height 11
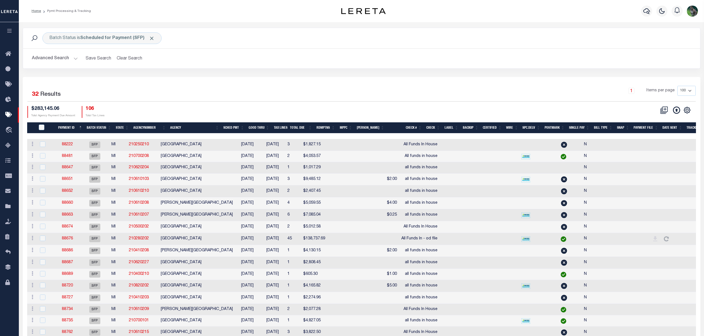
click at [267, 128] on th "Good Thru" at bounding box center [258, 127] width 25 height 11
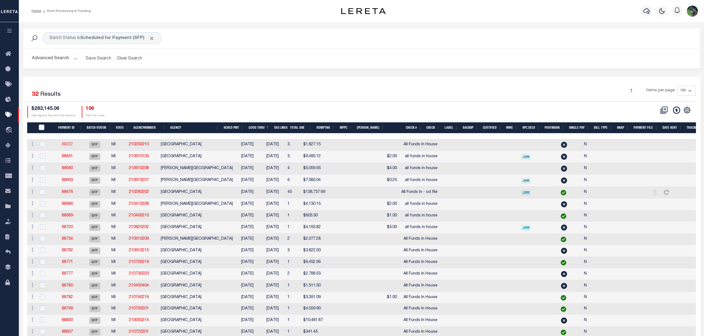
click at [70, 146] on link "88222" at bounding box center [67, 145] width 11 height 4
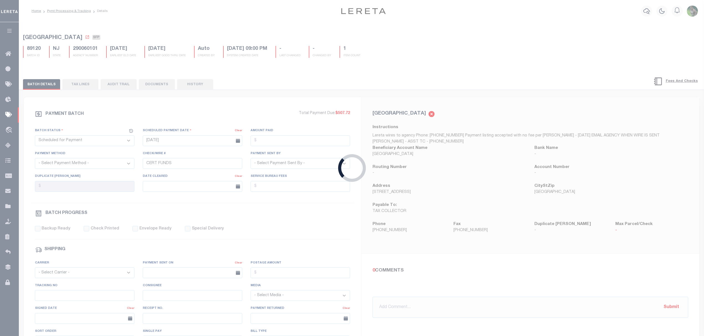
type input "09/04/2025"
type input "All Funds In House"
type input "Matt"
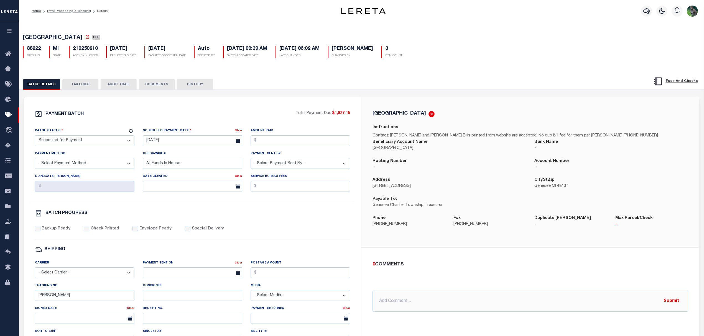
click at [39, 38] on span "GENESEE TOWNSHIP" at bounding box center [52, 38] width 59 height 6
drag, startPoint x: 39, startPoint y: 38, endPoint x: 56, endPoint y: 37, distance: 17.3
click at [56, 37] on span "GENESEE TOWNSHIP" at bounding box center [52, 38] width 59 height 6
copy span "GENESEE TOWNSHIP"
click at [76, 143] on select "- Select Status - Scheduled for Payment Ready For Payment Payment Sent Cleared …" at bounding box center [84, 141] width 99 height 11
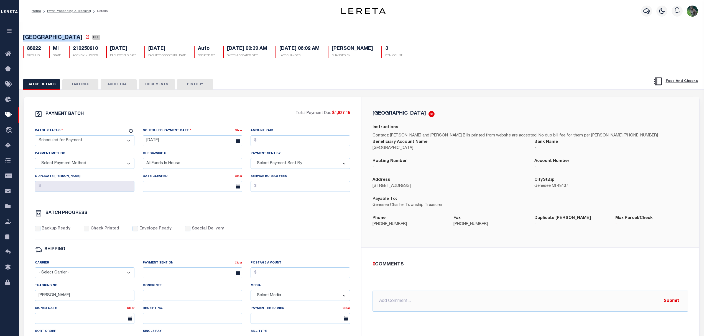
select select "RFP"
click at [35, 137] on select "- Select Status - Scheduled for Payment Ready For Payment Payment Sent Cleared …" at bounding box center [84, 141] width 99 height 11
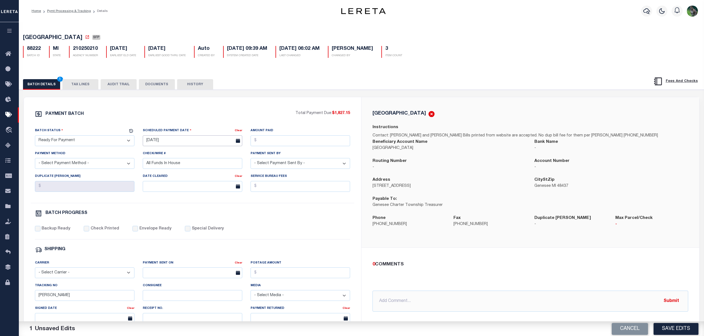
click at [170, 144] on input "09/04/2025" at bounding box center [192, 141] width 99 height 11
click at [197, 174] on span "4" at bounding box center [197, 173] width 11 height 11
click at [269, 142] on input "Amount Paid" at bounding box center [300, 141] width 99 height 11
type input "$1,827.15"
select select "CHK"
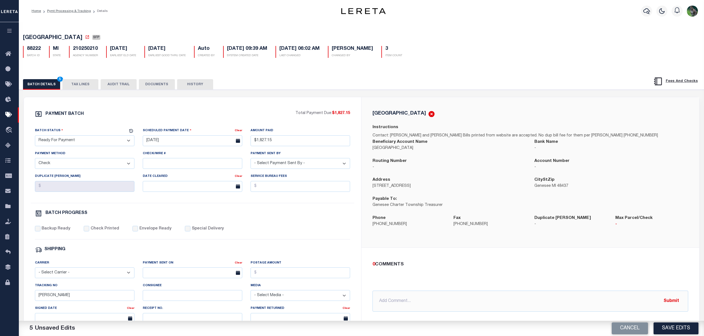
select select "Urbina, Matthew"
click at [63, 232] on label "Backup Ready" at bounding box center [56, 229] width 29 height 6
click at [40, 232] on input "Backup Ready" at bounding box center [38, 229] width 6 height 6
checkbox input "true"
drag, startPoint x: 64, startPoint y: 298, endPoint x: 25, endPoint y: 301, distance: 39.7
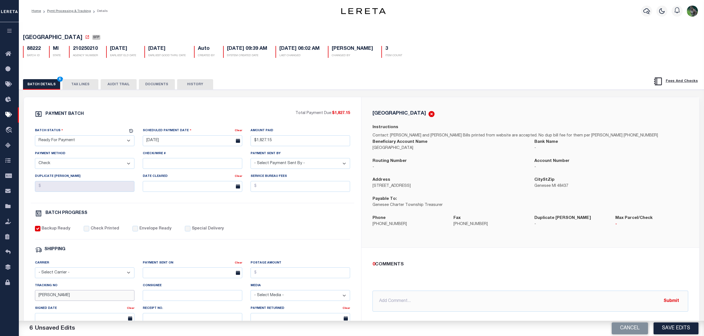
click at [32, 303] on div "Tracking No Matt" at bounding box center [85, 294] width 108 height 23
click at [621, 263] on div "0 COMMENTS" at bounding box center [528, 264] width 313 height 7
click at [666, 330] on button "Save Edits" at bounding box center [675, 329] width 45 height 12
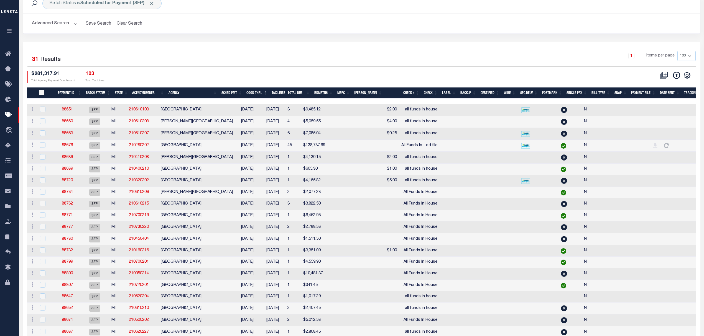
scroll to position [37, 0]
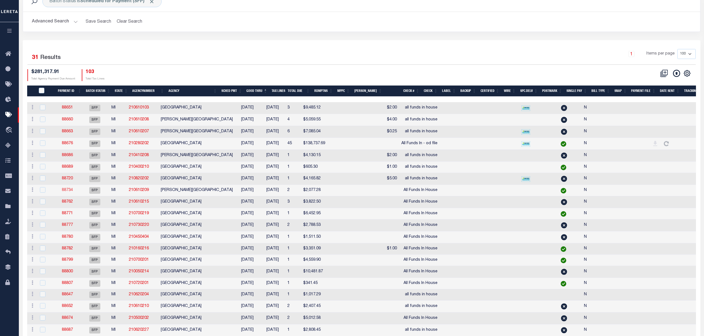
click at [73, 192] on link "88734" at bounding box center [67, 190] width 11 height 4
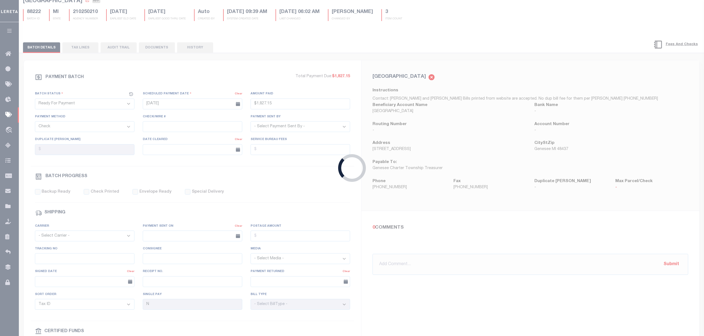
select select "SFP"
select select
type input "All Funds In House"
select select
checkbox input "false"
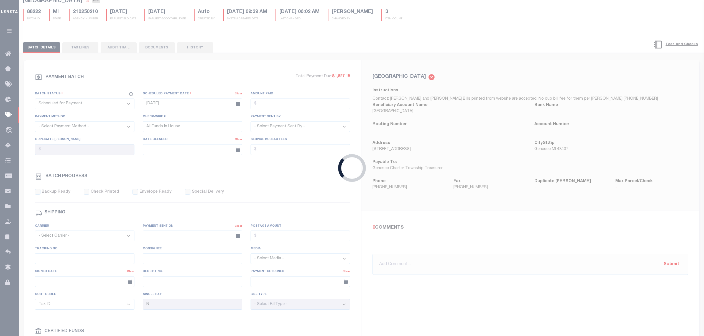
type input "Matt"
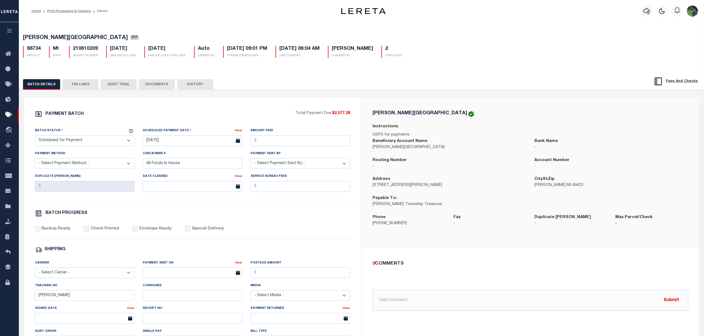
click at [39, 39] on span "HOLTON TOWNSHIP" at bounding box center [75, 38] width 105 height 6
drag, startPoint x: 39, startPoint y: 39, endPoint x: 63, endPoint y: 37, distance: 24.2
click at [63, 37] on span "HOLTON TOWNSHIP" at bounding box center [75, 38] width 105 height 6
copy span "HOLTON TOWNSHIP"
click at [82, 150] on div "Batch Status - Select Status - Scheduled for Payment Ready For Payment Payment …" at bounding box center [85, 139] width 108 height 23
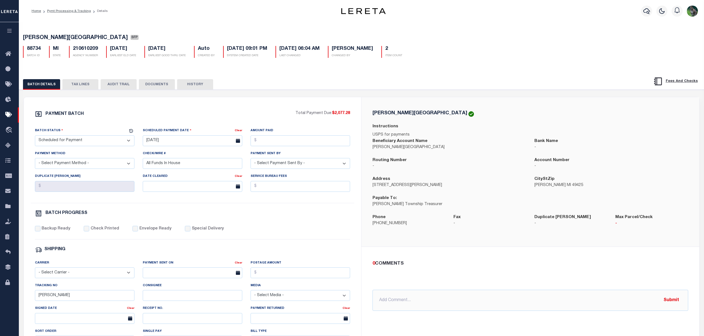
drag, startPoint x: 89, startPoint y: 142, endPoint x: 88, endPoint y: 147, distance: 4.7
click at [89, 142] on select "- Select Status - Scheduled for Payment Ready For Payment Payment Sent Cleared …" at bounding box center [84, 141] width 99 height 11
select select "RFP"
click at [35, 137] on select "- Select Status - Scheduled for Payment Ready For Payment Payment Sent Cleared …" at bounding box center [84, 141] width 99 height 11
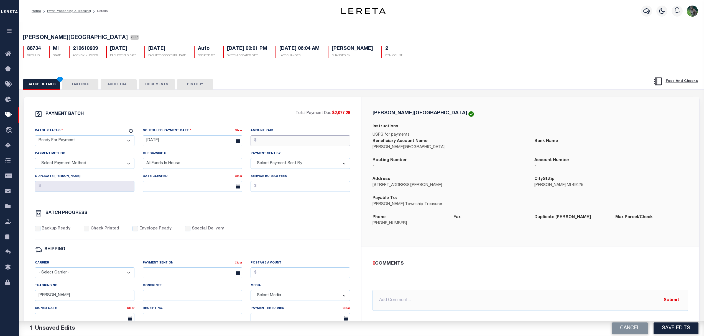
drag, startPoint x: 270, startPoint y: 142, endPoint x: 275, endPoint y: 144, distance: 4.8
click at [270, 142] on input "Amount Paid" at bounding box center [300, 141] width 99 height 11
type input "$2,077.28"
select select "CHK"
select select "Urbina, Matthew"
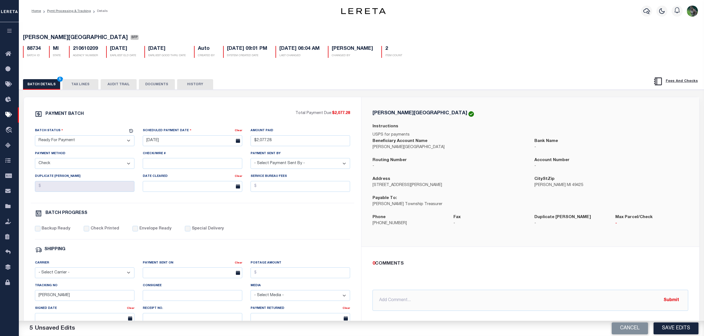
click at [50, 232] on label "Backup Ready" at bounding box center [56, 229] width 29 height 6
click at [40, 232] on input "Backup Ready" at bounding box center [38, 229] width 6 height 6
checkbox input "true"
drag, startPoint x: 63, startPoint y: 302, endPoint x: 16, endPoint y: 300, distance: 47.4
click at [35, 301] on input "Matt" at bounding box center [84, 295] width 99 height 11
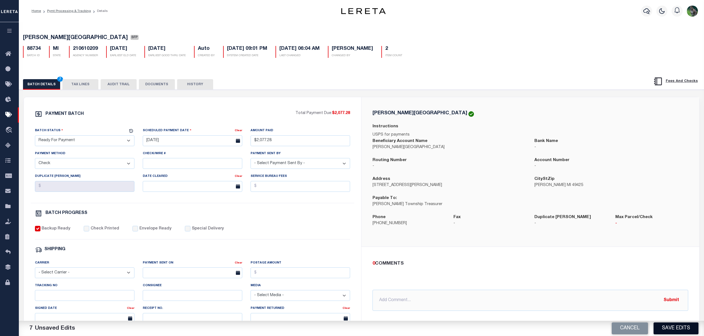
click at [661, 329] on button "Save Edits" at bounding box center [675, 329] width 45 height 12
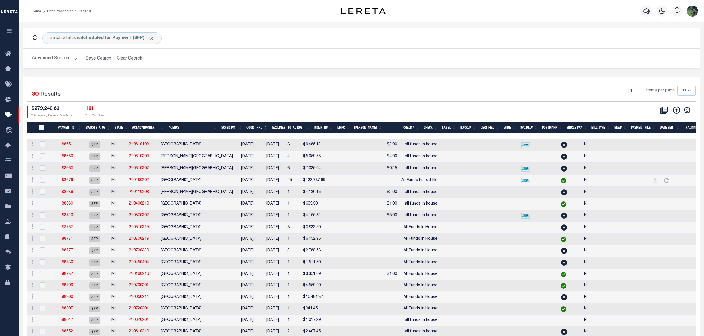
click at [72, 229] on link "88762" at bounding box center [67, 228] width 11 height 4
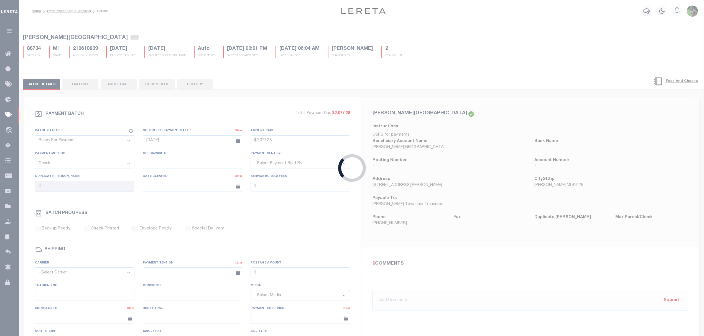
select select "SFP"
select select
type input "All Funds In House"
select select
checkbox input "false"
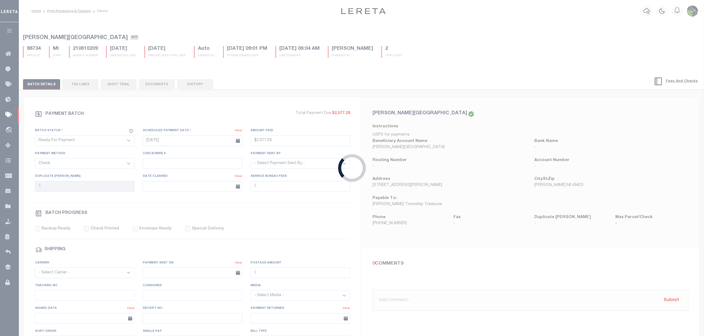
type input "MATT"
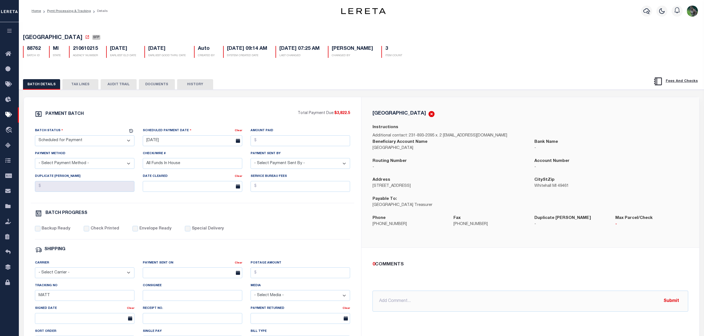
click at [47, 38] on span "WHITEHALL TOWNSHIP" at bounding box center [52, 38] width 59 height 6
drag, startPoint x: 47, startPoint y: 38, endPoint x: 64, endPoint y: 39, distance: 17.5
click at [64, 39] on span "WHITEHALL TOWNSHIP" at bounding box center [52, 38] width 59 height 6
copy span "WHITEHALL TOWNSHIP"
click at [101, 141] on select "- Select Status - Scheduled for Payment Ready For Payment Payment Sent Cleared …" at bounding box center [84, 141] width 99 height 11
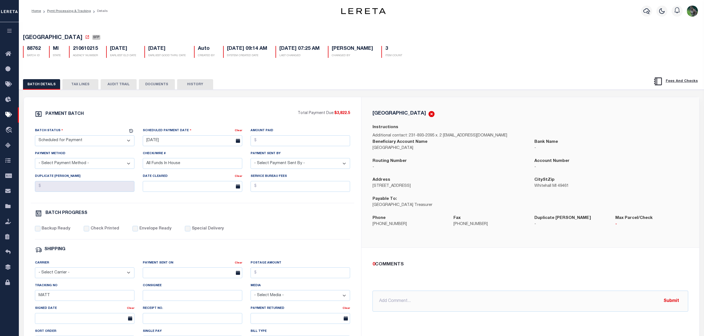
select select "RFP"
click at [35, 137] on select "- Select Status - Scheduled for Payment Ready For Payment Payment Sent Cleared …" at bounding box center [84, 141] width 99 height 11
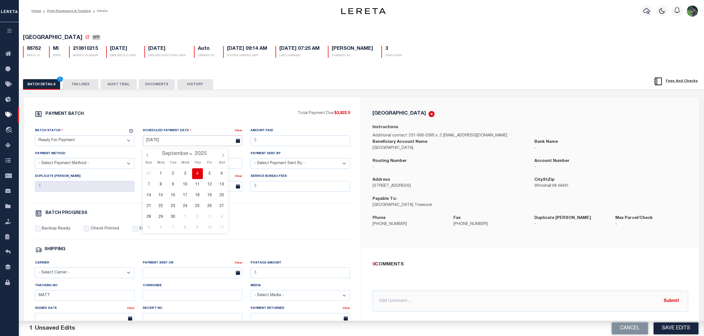
click at [183, 145] on input "09/04/2025" at bounding box center [192, 141] width 99 height 11
drag, startPoint x: 277, startPoint y: 139, endPoint x: 282, endPoint y: 144, distance: 7.3
click at [277, 139] on input "Amount Paid" at bounding box center [300, 141] width 99 height 11
type input "$3,822.50"
select select "CHK"
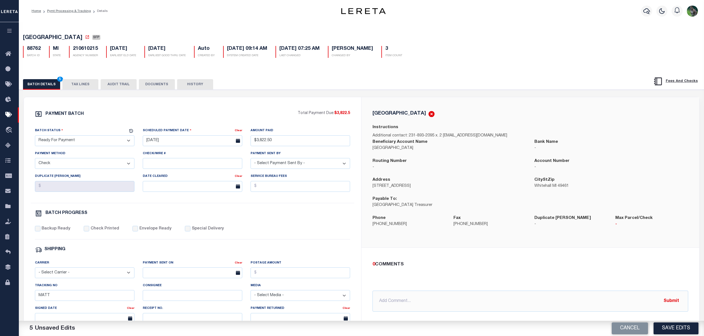
select select "Urbina, Matthew"
click at [62, 232] on label "Backup Ready" at bounding box center [56, 229] width 29 height 6
click at [49, 232] on label "Backup Ready" at bounding box center [56, 229] width 29 height 6
click at [40, 232] on input "Backup Ready" at bounding box center [38, 229] width 6 height 6
checkbox input "true"
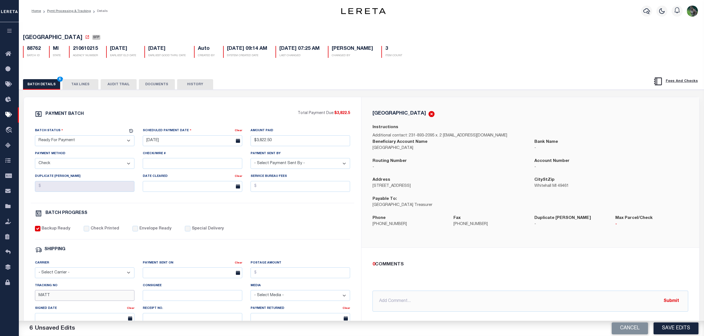
drag, startPoint x: 60, startPoint y: 300, endPoint x: 13, endPoint y: 302, distance: 47.2
click at [19, 303] on div "PAYMENT BATCH Total Payment Due: $3,822.5 Batch Status" at bounding box center [361, 269] width 690 height 359
click at [663, 329] on button "Save Edits" at bounding box center [675, 329] width 45 height 12
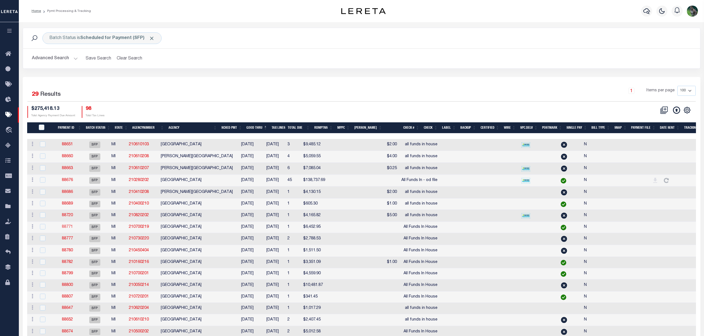
click at [70, 229] on link "88771" at bounding box center [67, 227] width 11 height 4
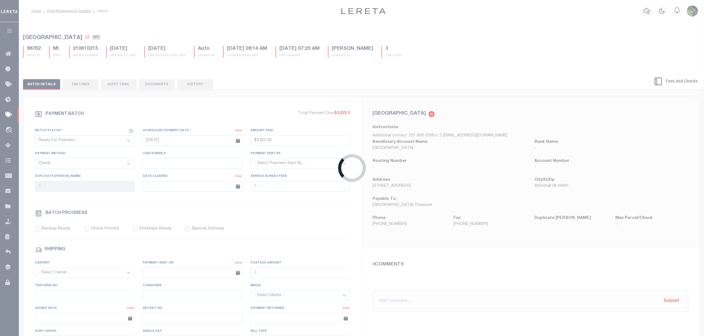
select select "SFP"
select select
type input "All Funds In House"
select select
checkbox input "false"
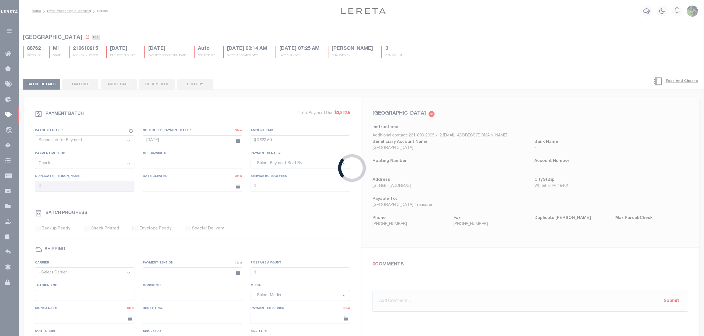
type input "MATT"
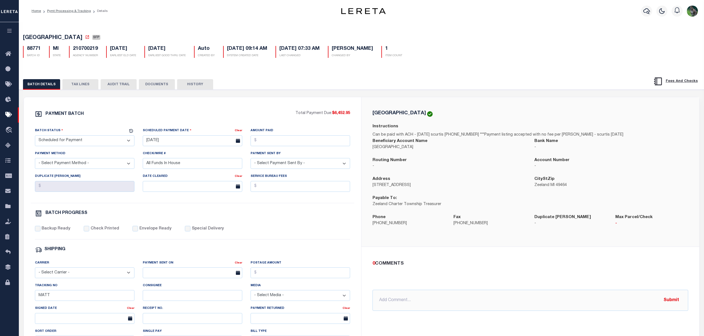
click at [39, 40] on span "ZEELAND TOWNSHIP" at bounding box center [52, 38] width 59 height 6
drag, startPoint x: 39, startPoint y: 40, endPoint x: 62, endPoint y: 37, distance: 23.8
click at [62, 37] on span "ZEELAND TOWNSHIP" at bounding box center [52, 38] width 59 height 6
copy span "ZEELAND TOWNSHIP"
click at [88, 144] on select "- Select Status - Scheduled for Payment Ready For Payment Payment Sent Cleared …" at bounding box center [84, 141] width 99 height 11
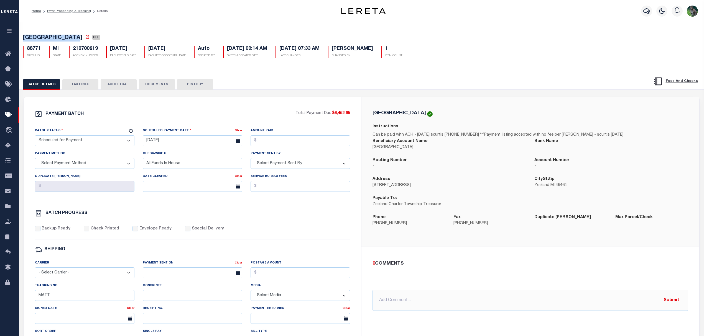
select select "RFP"
click at [35, 137] on select "- Select Status - Scheduled for Payment Ready For Payment Payment Sent Cleared …" at bounding box center [84, 141] width 99 height 11
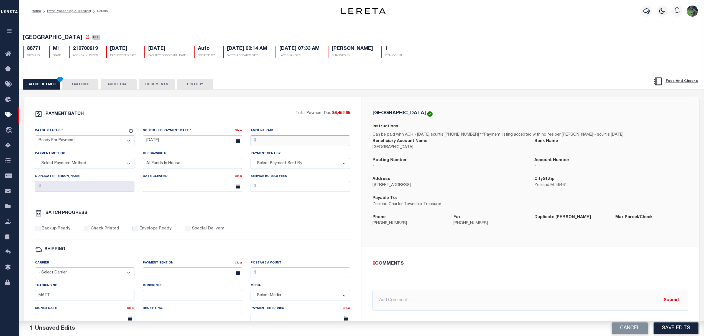
drag, startPoint x: 274, startPoint y: 141, endPoint x: 282, endPoint y: 149, distance: 11.4
click at [274, 141] on input "Amount Paid" at bounding box center [300, 141] width 99 height 11
type input "$6,452.95"
select select "CHK"
select select "Urbina, Matthew"
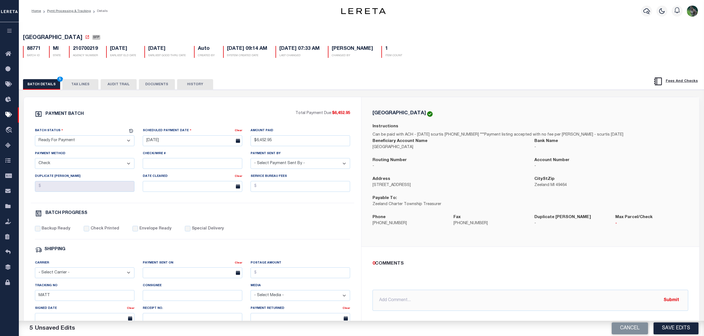
click at [62, 232] on label "Backup Ready" at bounding box center [56, 229] width 29 height 6
click at [40, 232] on input "Backup Ready" at bounding box center [38, 229] width 6 height 6
checkbox input "true"
drag, startPoint x: 76, startPoint y: 298, endPoint x: 22, endPoint y: 297, distance: 53.5
click at [28, 299] on div "PAYMENT BATCH Total Payment Due: $6,452.95 Batch Status" at bounding box center [193, 259] width 338 height 324
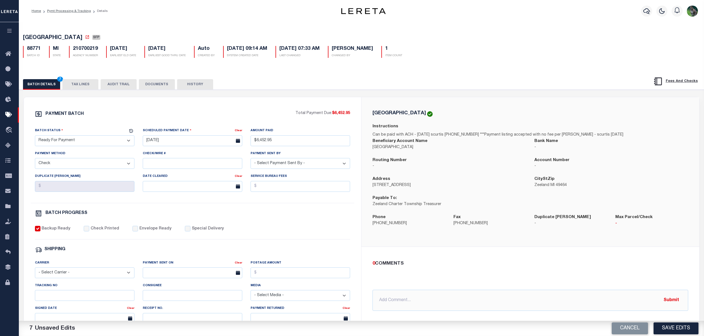
drag, startPoint x: 677, startPoint y: 326, endPoint x: 468, endPoint y: 273, distance: 215.4
click at [678, 326] on button "Save Edits" at bounding box center [675, 329] width 45 height 12
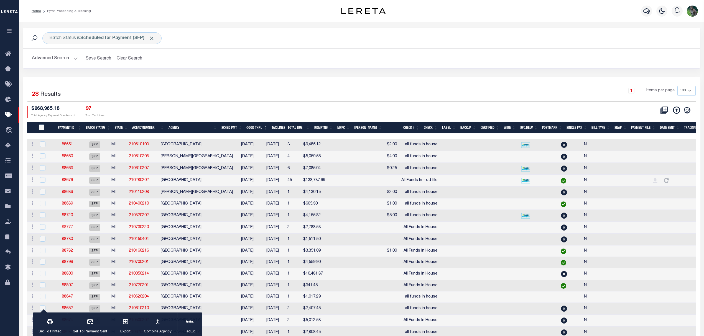
click at [71, 229] on link "88777" at bounding box center [67, 228] width 11 height 4
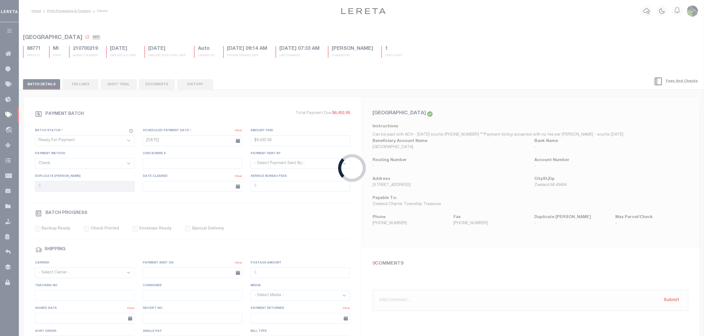
select select "SFP"
type input "09/09/2025"
select select
type input "All Funds In House"
select select
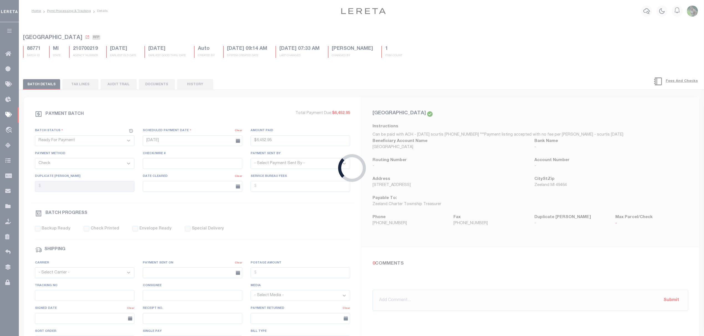
checkbox input "false"
type input "MATT"
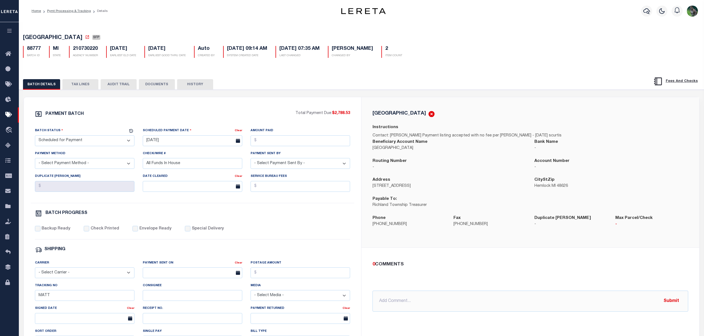
click at [44, 35] on span "RICHLAND TOWNSHIP" at bounding box center [52, 38] width 59 height 6
drag, startPoint x: 44, startPoint y: 35, endPoint x: 60, endPoint y: 38, distance: 15.7
click at [60, 38] on span "RICHLAND TOWNSHIP" at bounding box center [52, 38] width 59 height 6
copy span "RICHLAND TOWNSHIP"
click at [86, 146] on select "- Select Status - Scheduled for Payment Ready For Payment Payment Sent Cleared …" at bounding box center [84, 141] width 99 height 11
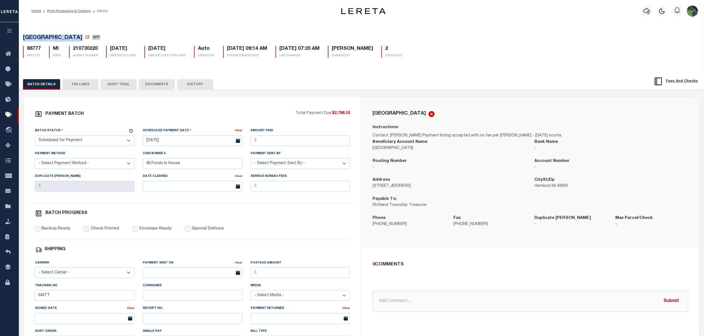
select select "RFP"
click at [35, 137] on select "- Select Status - Scheduled for Payment Ready For Payment Payment Sent Cleared …" at bounding box center [84, 141] width 99 height 11
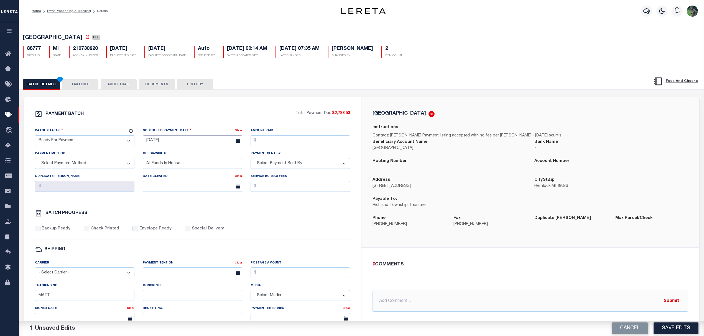
click at [178, 140] on input "09/09/2025" at bounding box center [192, 141] width 99 height 11
click at [195, 175] on span "4" at bounding box center [197, 173] width 11 height 11
type input "09/04/2025"
click at [272, 148] on div "Amount Paid" at bounding box center [300, 139] width 108 height 23
click at [274, 146] on input "Amount Paid" at bounding box center [300, 141] width 99 height 11
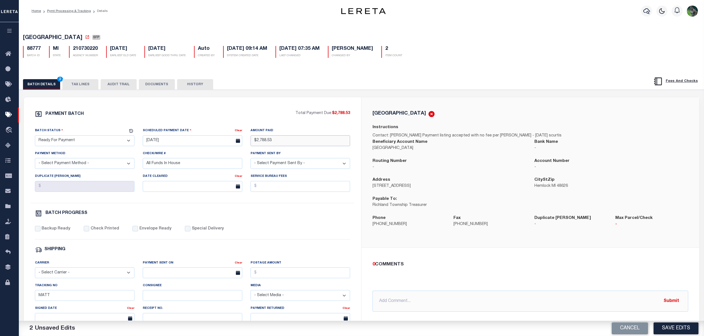
type input "$2,788.53"
select select "CHK"
select select "Urbina, Matthew"
click at [63, 232] on label "Backup Ready" at bounding box center [56, 229] width 29 height 6
click at [40, 232] on input "Backup Ready" at bounding box center [38, 229] width 6 height 6
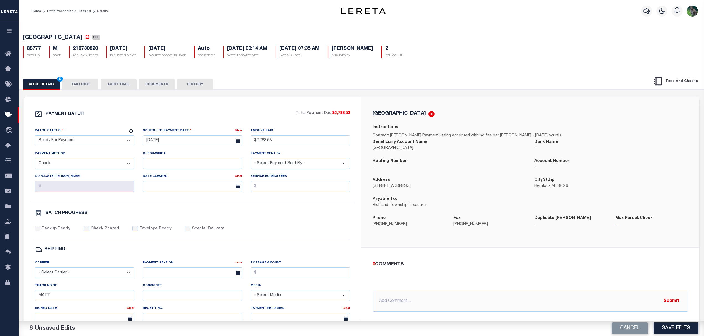
checkbox input "true"
drag, startPoint x: 41, startPoint y: 303, endPoint x: 16, endPoint y: 300, distance: 26.0
click at [28, 303] on div "PAYMENT BATCH Total Payment Due: $2,788.53 Batch Status" at bounding box center [193, 259] width 338 height 324
click at [664, 324] on button "Save Edits" at bounding box center [675, 329] width 45 height 12
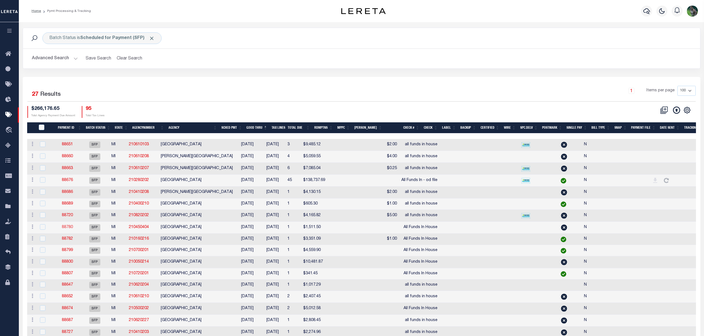
click at [72, 229] on link "88780" at bounding box center [67, 228] width 11 height 4
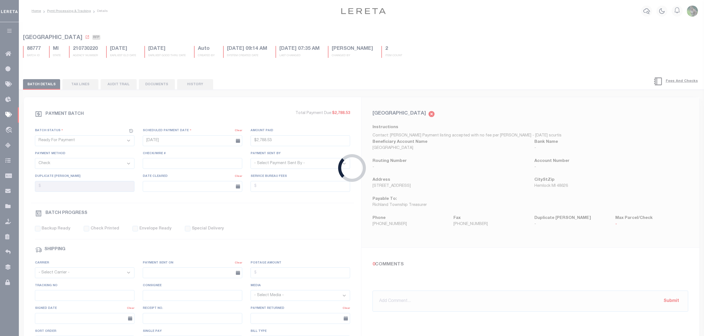
select select "SFP"
select select
type input "All Funds In House"
select select
checkbox input "false"
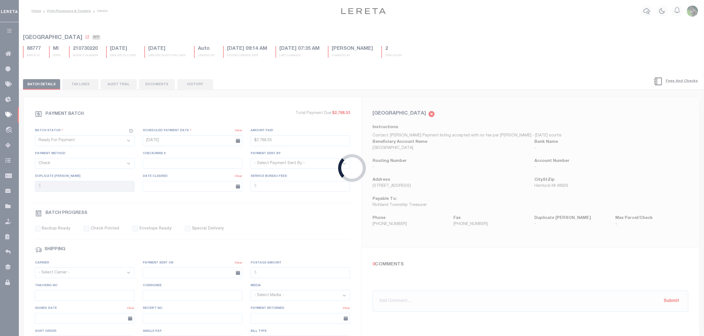
type input "MATT"
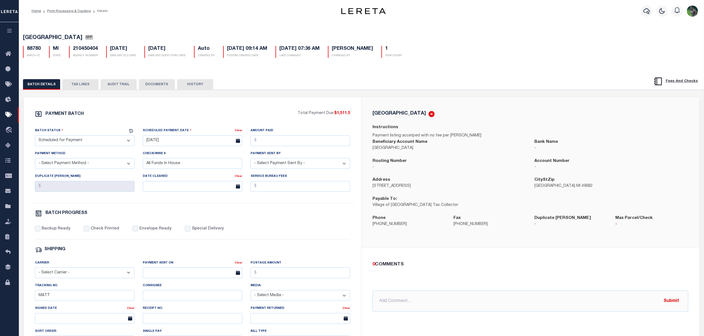
click at [43, 38] on span "SUTTONS BAY VILLAGE" at bounding box center [52, 38] width 59 height 6
drag, startPoint x: 43, startPoint y: 38, endPoint x: 73, endPoint y: 39, distance: 30.2
click at [73, 39] on span "SUTTONS BAY VILLAGE" at bounding box center [52, 38] width 59 height 6
copy span "SUTTONS BAY VILLAGE"
click at [95, 141] on select "- Select Status - Scheduled for Payment Ready For Payment Payment Sent Cleared …" at bounding box center [84, 141] width 99 height 11
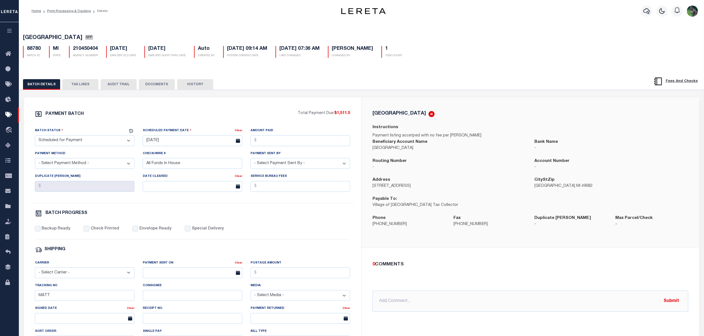
select select "RFP"
click at [35, 137] on select "- Select Status - Scheduled for Payment Ready For Payment Payment Sent Cleared …" at bounding box center [84, 141] width 99 height 11
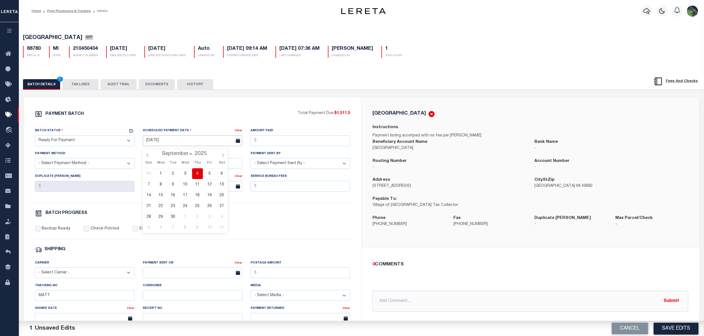
click at [175, 144] on input "09/04/2025" at bounding box center [192, 141] width 99 height 11
click at [200, 173] on span "4" at bounding box center [197, 173] width 11 height 11
click at [282, 140] on input "Amount Paid" at bounding box center [300, 141] width 99 height 11
type input "$1,511.50"
select select "CHK"
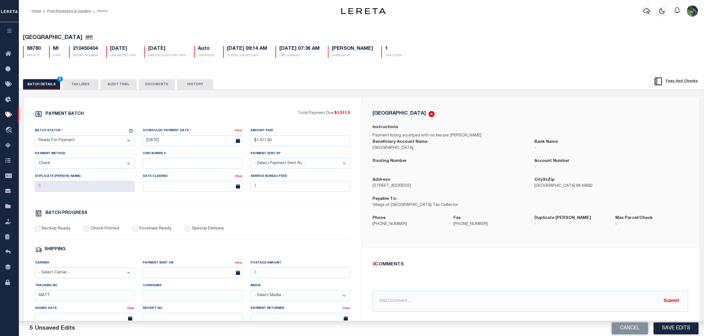
select select "Urbina, Matthew"
click at [56, 236] on div "Backup Ready Check Printed Envelope Ready Special Delivery" at bounding box center [192, 233] width 315 height 14
click at [60, 231] on label "Backup Ready" at bounding box center [56, 229] width 29 height 6
click at [40, 231] on input "Backup Ready" at bounding box center [38, 229] width 6 height 6
checkbox input "true"
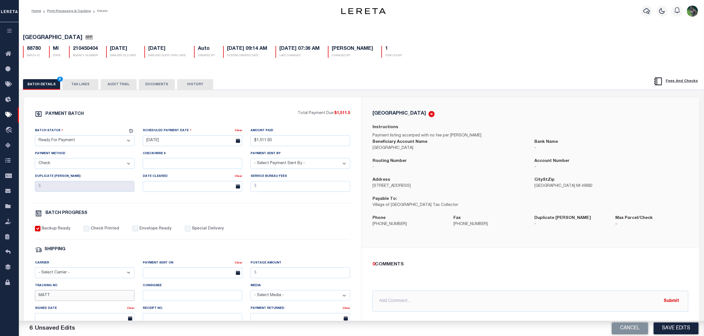
drag, startPoint x: 39, startPoint y: 303, endPoint x: 22, endPoint y: 302, distance: 16.7
click at [28, 302] on div "PAYMENT BATCH Total Payment Due: $1,511.5 Batch Status" at bounding box center [193, 259] width 338 height 324
click at [670, 331] on button "Save Edits" at bounding box center [675, 329] width 45 height 12
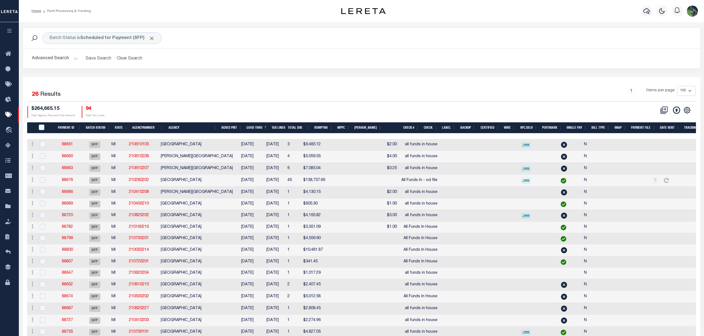
click at [377, 79] on div "1 Selected 26 Results 1 Items per page 100 200 500 1000 $264,665.15 94" at bounding box center [362, 262] width 678 height 370
click at [126, 62] on button "Clear Search" at bounding box center [129, 58] width 30 height 11
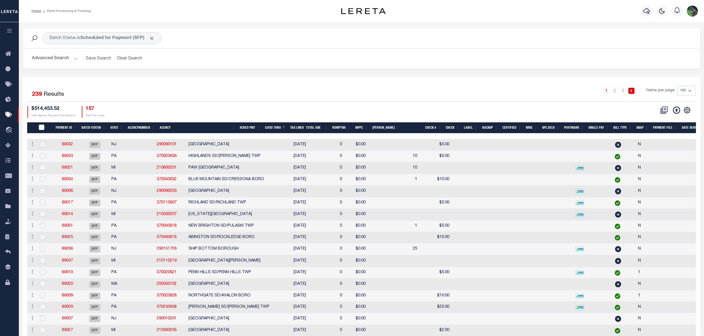
click at [63, 127] on th "Payment ID" at bounding box center [66, 127] width 26 height 11
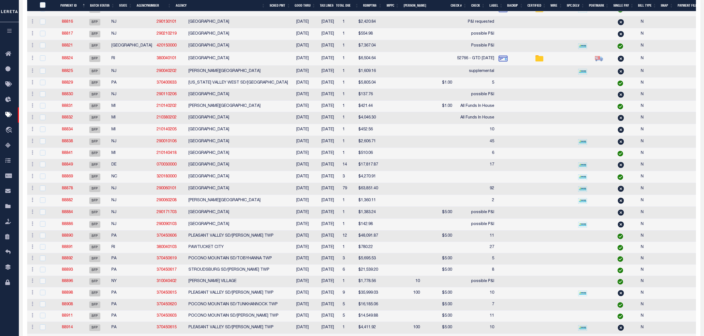
scroll to position [961, 0]
click at [73, 214] on link "88884" at bounding box center [67, 212] width 11 height 4
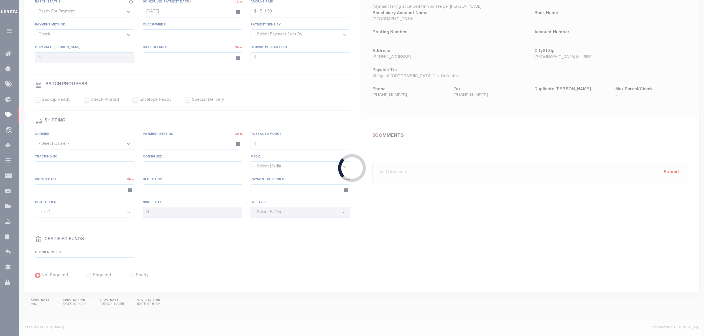
select select "SFP"
type input "08/28/2025"
type input "$1,383.24"
select select "CCK"
type input "possible P&I"
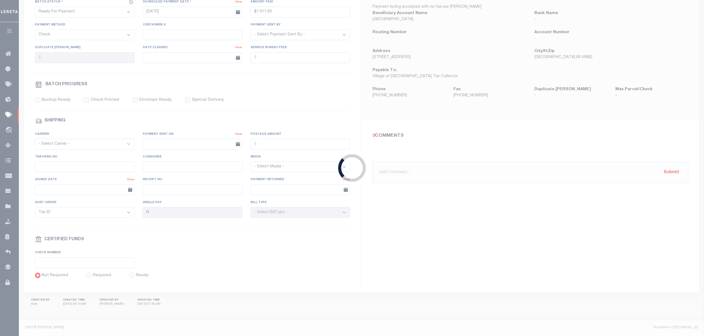
select select
checkbox input "false"
select select "FDX"
type input "Andres"
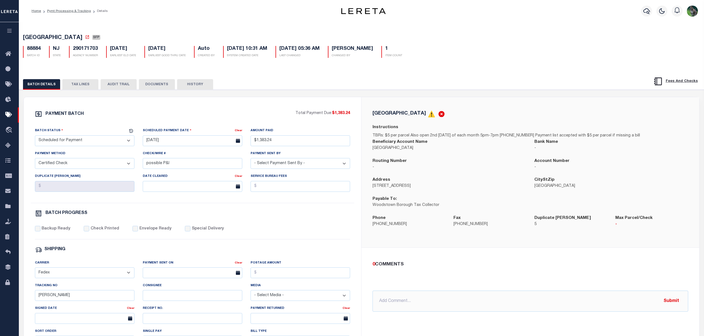
click at [79, 85] on button "TAX LINES" at bounding box center [80, 84] width 36 height 11
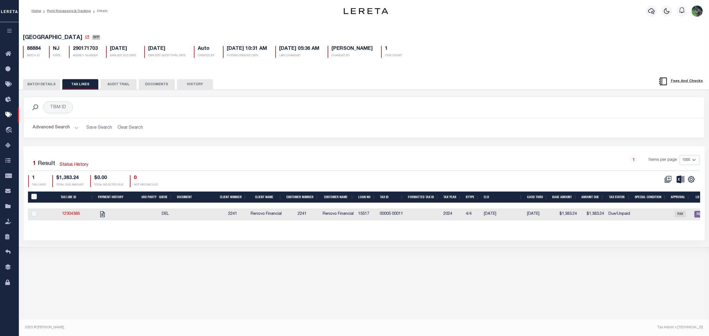
click at [78, 213] on td "12304386" at bounding box center [71, 215] width 50 height 12
checkbox input "true"
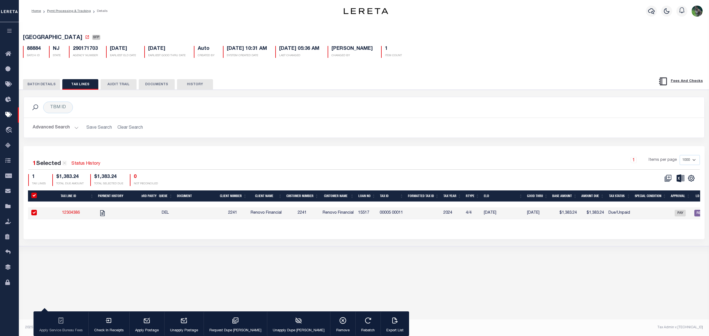
click at [78, 214] on link "12304386" at bounding box center [71, 213] width 18 height 4
checkbox input "false"
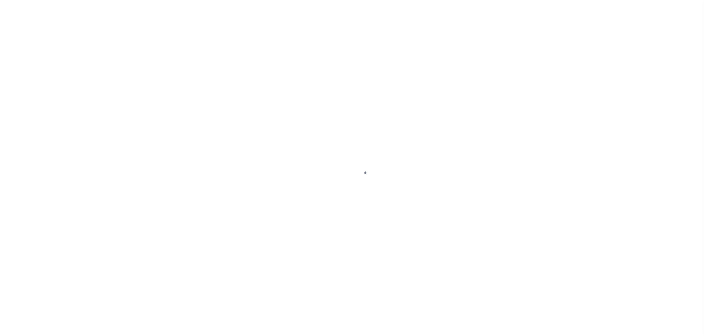
select select "DUE"
select select "20"
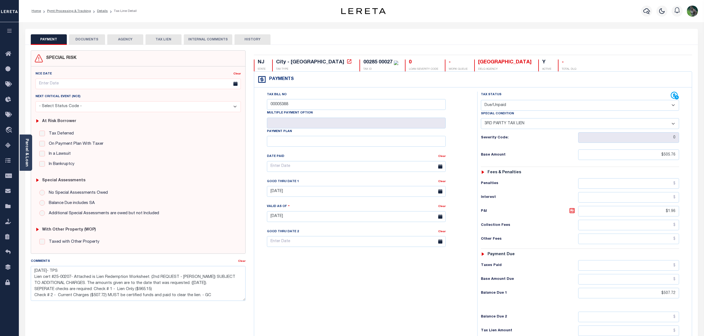
click at [79, 36] on button "DOCUMENTS" at bounding box center [87, 39] width 36 height 11
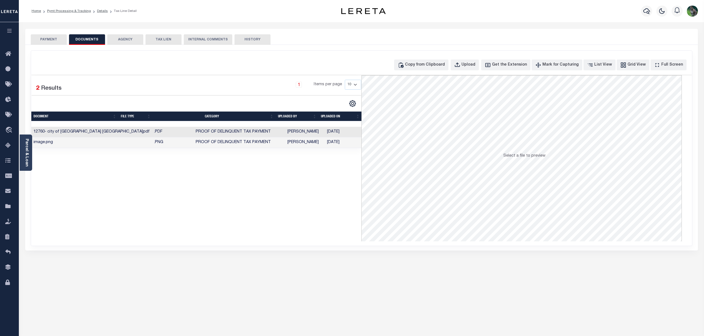
click at [57, 39] on button "PAYMENT" at bounding box center [49, 39] width 36 height 11
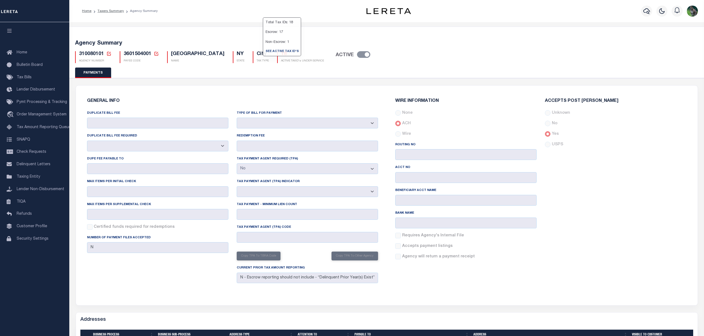
select select "false"
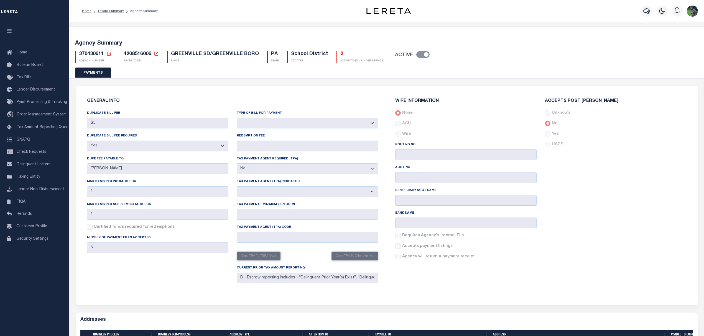
select select "true"
select select "false"
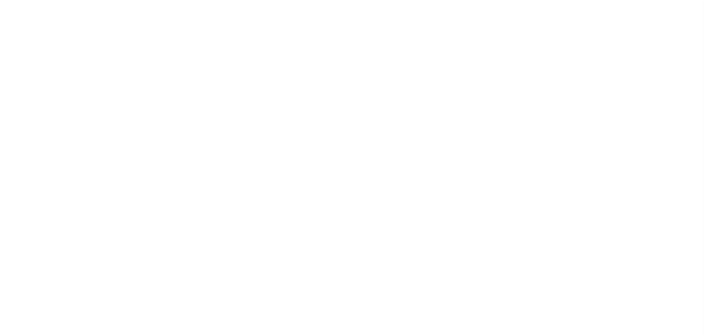
select select "true"
select select "false"
select select "7"
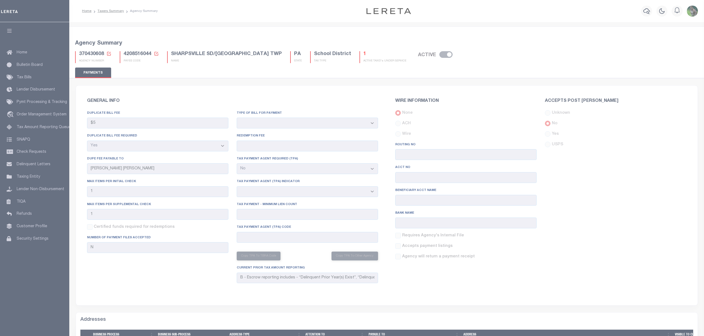
select select "true"
select select "false"
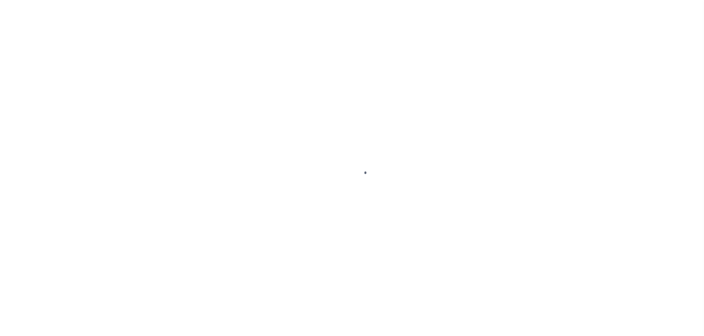
select select "DUE"
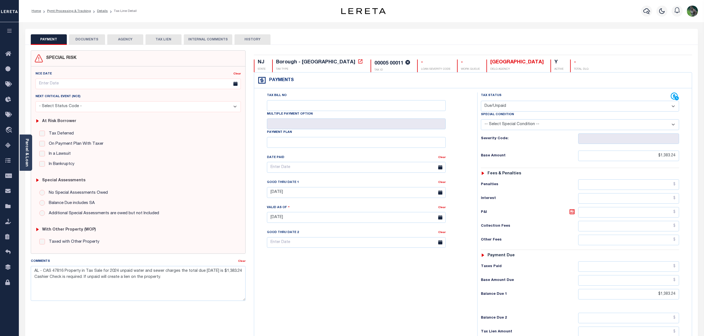
click at [188, 191] on div "No Special Assessments Owed" at bounding box center [138, 193] width 198 height 6
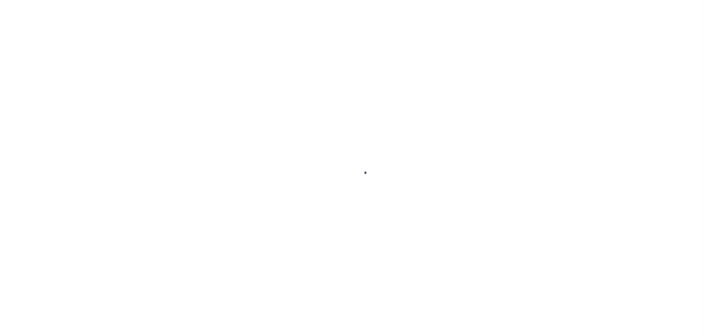
select select "SFP"
select select "CCK"
select select "FDX"
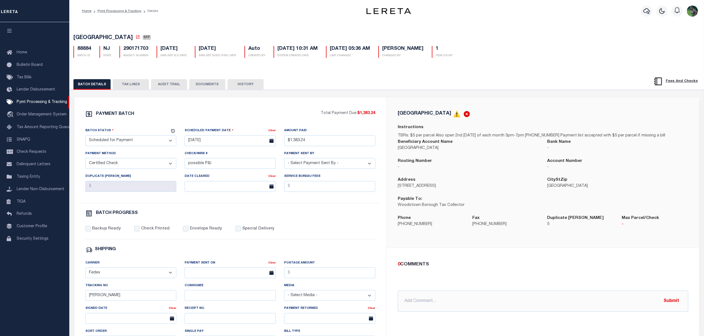
click at [273, 116] on div "PAYMENT BATCH" at bounding box center [203, 116] width 236 height 11
click at [180, 113] on div "PAYMENT BATCH" at bounding box center [203, 116] width 236 height 11
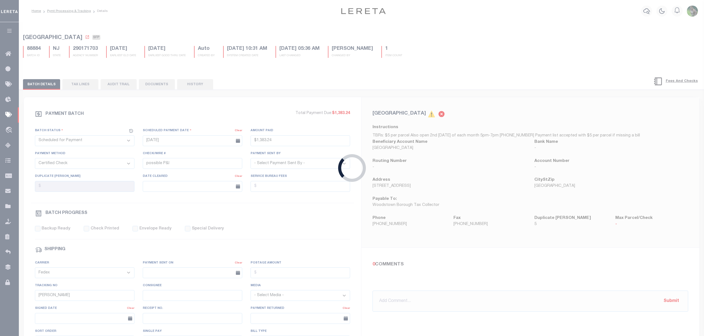
type input "$1,383.24"
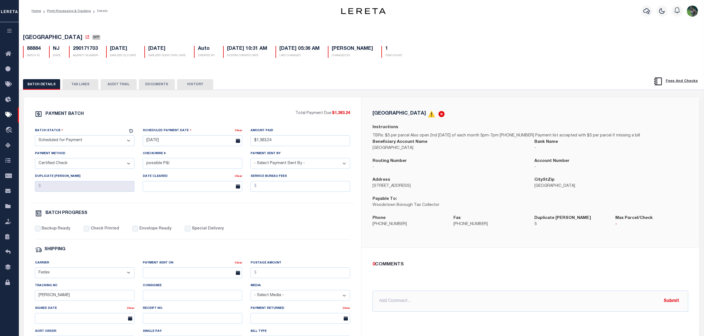
drag, startPoint x: 73, startPoint y: 10, endPoint x: 89, endPoint y: 8, distance: 16.8
click at [73, 10] on link "Pymt Processing & Tracking" at bounding box center [69, 10] width 44 height 3
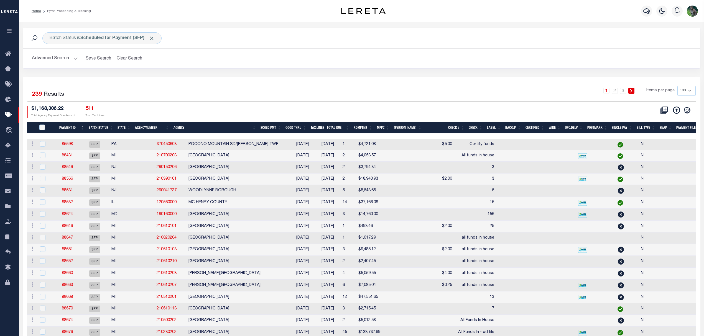
click at [58, 62] on button "Advanced Search" at bounding box center [55, 58] width 46 height 11
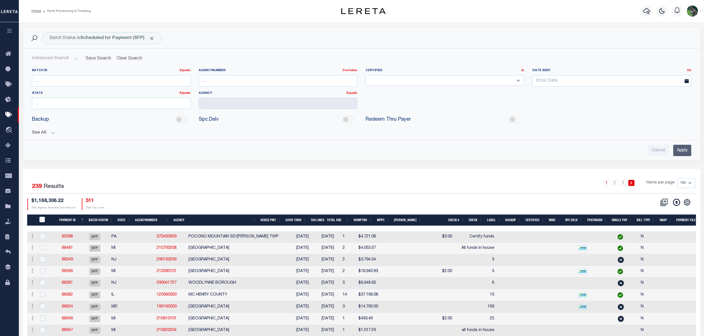
click at [43, 133] on button "See All" at bounding box center [361, 133] width 659 height 5
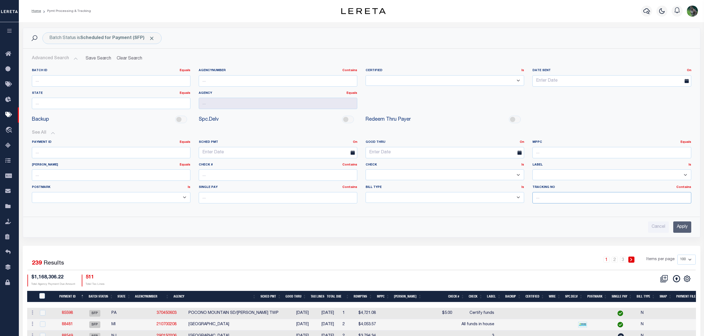
click at [549, 203] on input "text" at bounding box center [611, 197] width 159 height 11
type input "[PERSON_NAME]"
click at [257, 171] on input "text" at bounding box center [278, 175] width 159 height 11
type input "All Funds"
click at [685, 225] on input "Apply" at bounding box center [682, 227] width 18 height 11
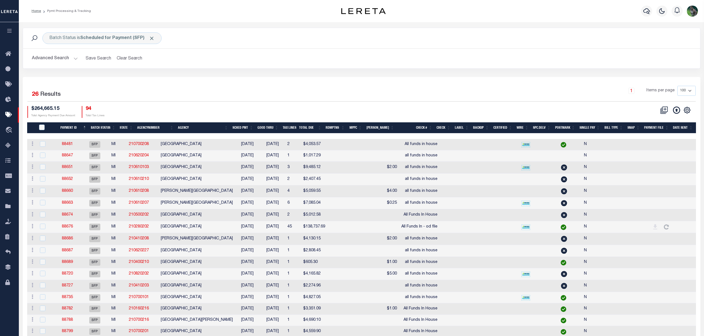
click at [272, 131] on th "Good Thru" at bounding box center [267, 127] width 25 height 11
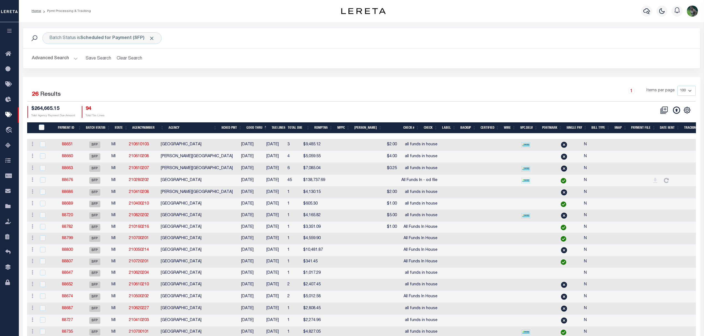
click at [262, 86] on div "Selected 26 Results 1 Items per page 100 200 500 1000 $264,665.15" at bounding box center [362, 262] width 678 height 370
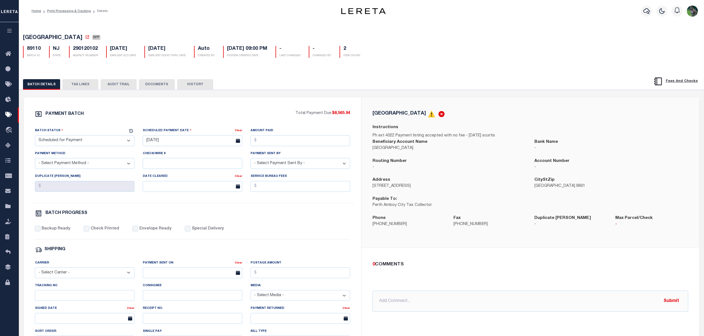
select select "SFP"
click at [90, 86] on button "TAX LINES" at bounding box center [80, 84] width 36 height 11
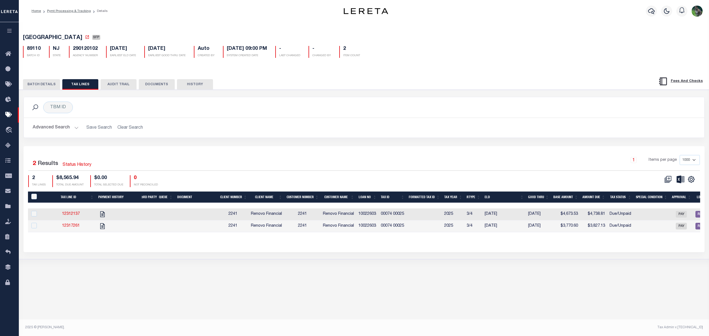
click at [42, 85] on button "BATCH DETAILS" at bounding box center [41, 84] width 37 height 11
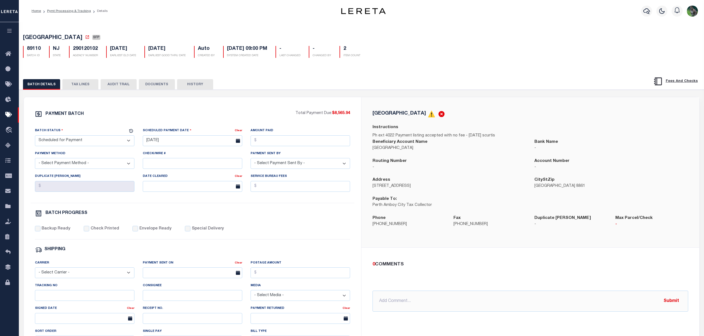
click at [197, 232] on label "Special Delivery" at bounding box center [208, 229] width 32 height 6
click at [190, 232] on input "Special Delivery" at bounding box center [188, 229] width 6 height 6
checkbox input "true"
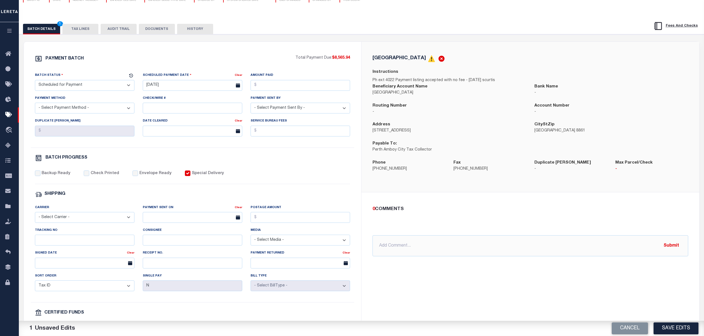
scroll to position [74, 0]
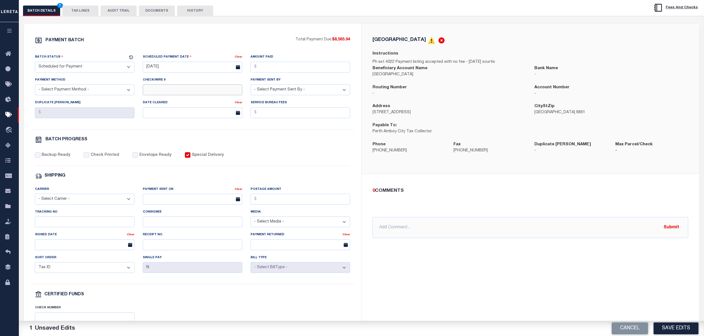
click at [200, 92] on input "Check/Wire #" at bounding box center [192, 90] width 99 height 11
type input "1 chk/parcel"
click at [85, 70] on select "- Select Status - Scheduled for Payment Ready For Payment Payment Sent Cleared …" at bounding box center [84, 67] width 99 height 11
select select "RFP"
click at [35, 63] on select "- Select Status - Scheduled for Payment Ready For Payment Payment Sent Cleared …" at bounding box center [84, 67] width 99 height 11
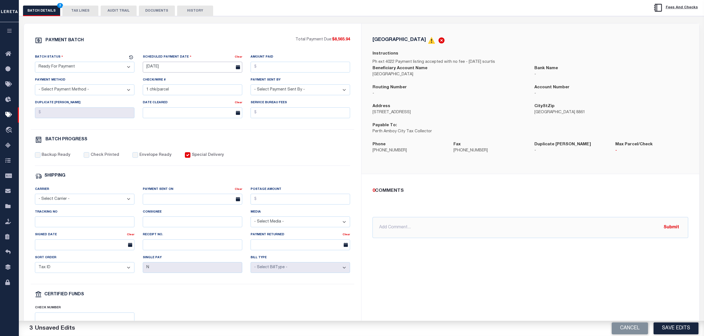
click at [170, 68] on input "08/14/2025" at bounding box center [192, 67] width 99 height 11
click at [200, 97] on span "4" at bounding box center [197, 100] width 11 height 11
type input "09/04/2025"
click at [278, 70] on input "Amount Paid" at bounding box center [300, 67] width 99 height 11
type input "$8,565.94"
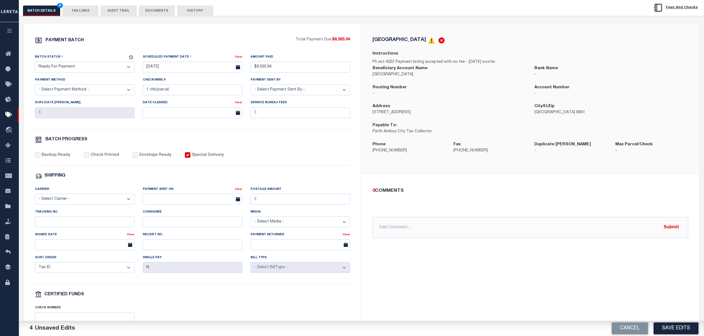
click at [102, 94] on select "- Select Payment Method - ACH Certified Check Check Direct Deposit Wire Transfer" at bounding box center [84, 90] width 99 height 11
select select "CHK"
click at [35, 86] on select "- Select Payment Method - ACH Certified Check Check Direct Deposit Wire Transfer" at bounding box center [84, 90] width 99 height 11
click at [283, 90] on select "- Select Payment Sent By - Aakash Patel Abdul Muzain Adams, Pamela S Adhikary R…" at bounding box center [300, 90] width 99 height 11
select select "Urbina, Matthew"
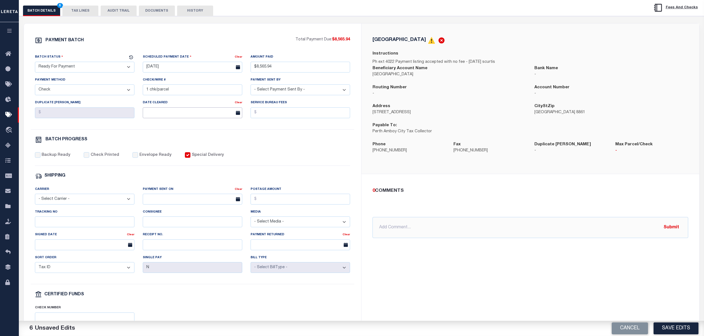
click at [183, 119] on body "Home Pymt Processing & Tracking Details" at bounding box center [352, 158] width 704 height 465
click at [81, 226] on input "Tracking No" at bounding box center [84, 222] width 99 height 11
click at [436, 226] on input "text" at bounding box center [530, 227] width 316 height 21
type input "9.4.25 - 1 check per parcel - Fedex overnight"
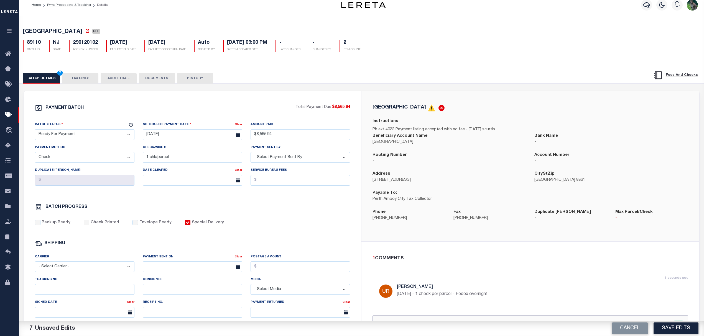
scroll to position [0, 0]
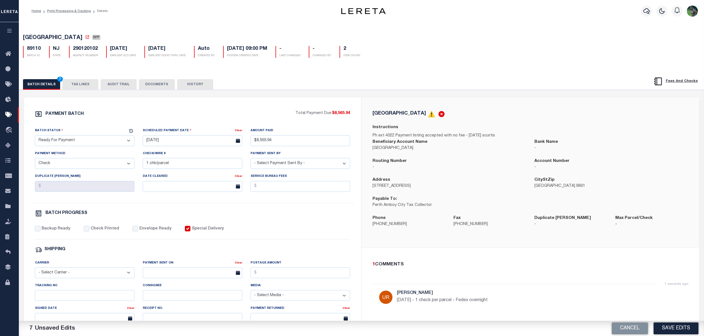
click at [34, 38] on span "[GEOGRAPHIC_DATA]" at bounding box center [52, 38] width 59 height 6
drag, startPoint x: 34, startPoint y: 38, endPoint x: 73, endPoint y: 38, distance: 38.8
click at [73, 38] on span "[GEOGRAPHIC_DATA]" at bounding box center [52, 38] width 59 height 6
copy span "[GEOGRAPHIC_DATA]"
click at [454, 118] on div "[GEOGRAPHIC_DATA]" at bounding box center [530, 114] width 316 height 7
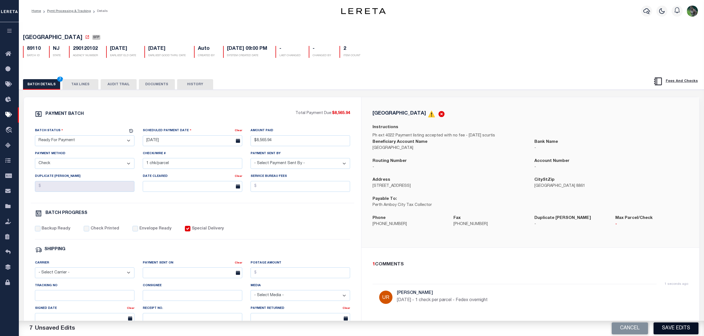
click at [672, 325] on button "Save Edits" at bounding box center [675, 329] width 45 height 12
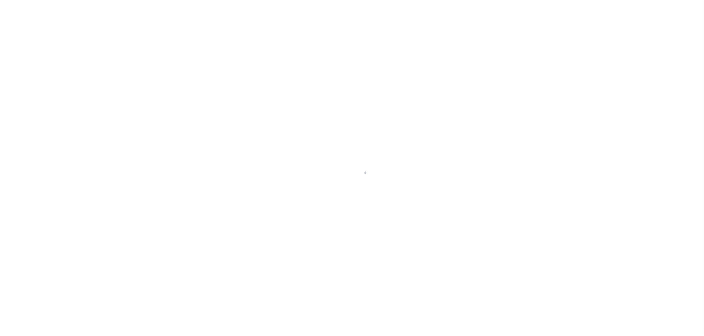
select select "DUE"
